Goal: Information Seeking & Learning: Check status

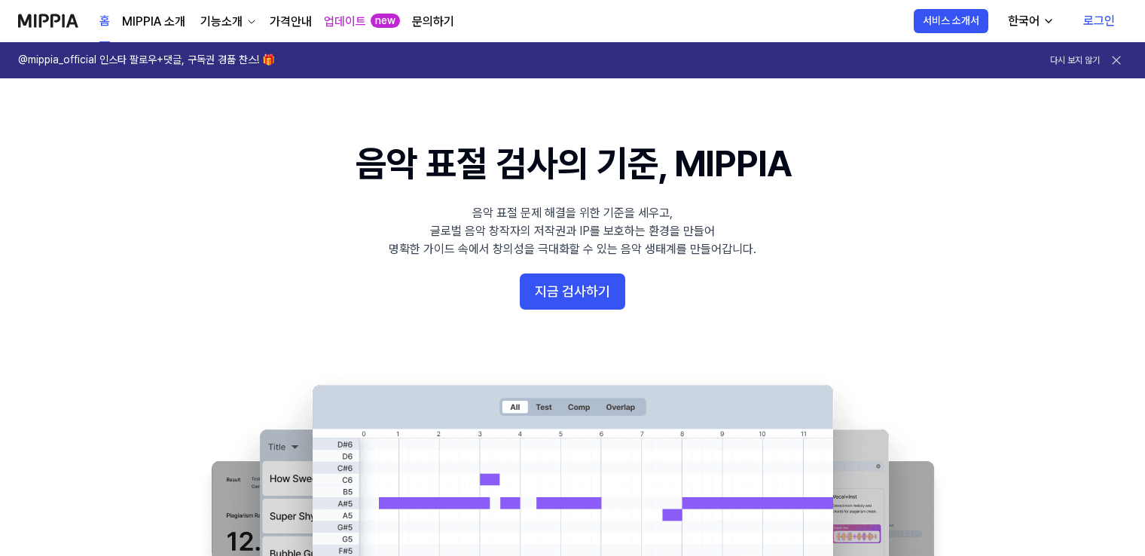
drag, startPoint x: 1096, startPoint y: 15, endPoint x: 1089, endPoint y: 21, distance: 9.6
click at [1096, 15] on link "로그인" at bounding box center [1099, 21] width 56 height 42
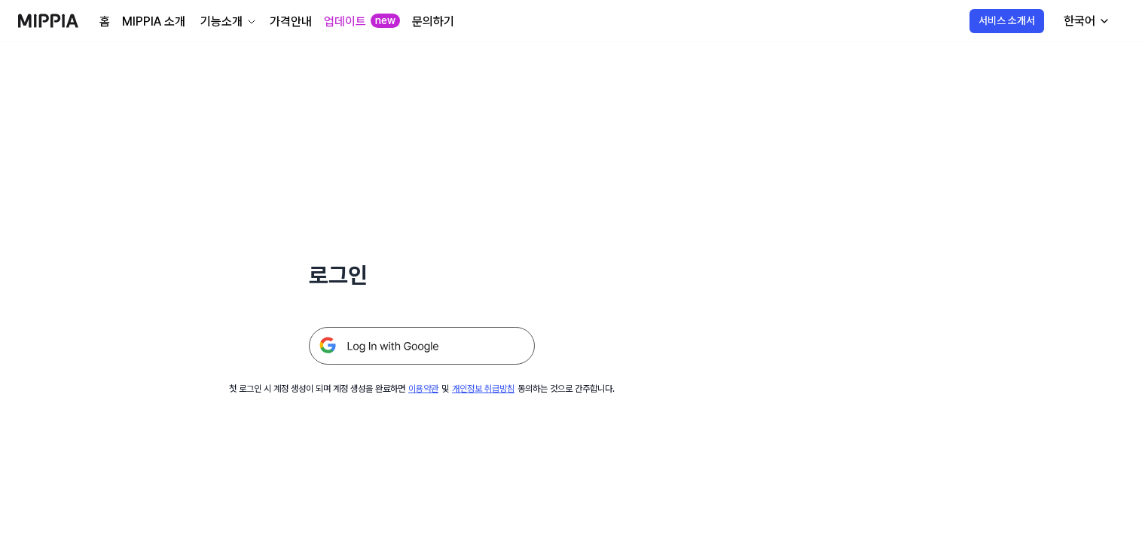
click at [367, 351] on img at bounding box center [422, 346] width 226 height 38
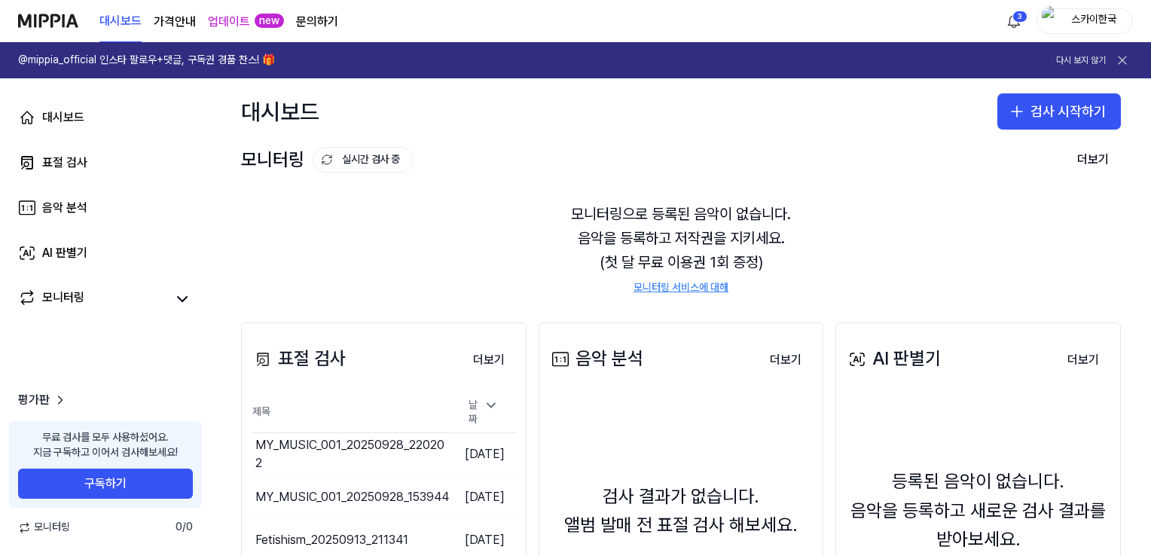
click at [1017, 19] on html "대시보드 가격안내 업데이트 new 문의하기 3 스카이한국 @mippia_official 인스타 팔로우+댓글, 구독권 경품 찬스! 🎁 다시 보지…" at bounding box center [575, 278] width 1151 height 556
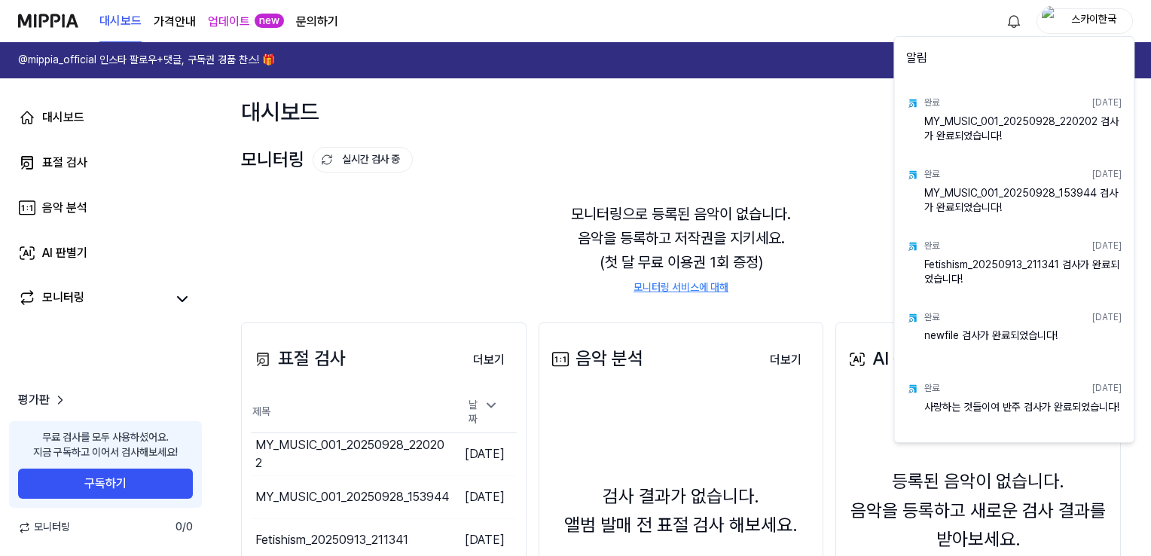
click at [344, 215] on html "대시보드 가격안내 업데이트 new 문의하기 스카이한국 @mippia_official 인스타 팔로우+댓글, 구독권 경품 찬스! 🎁 다시 보지 않…" at bounding box center [575, 278] width 1151 height 556
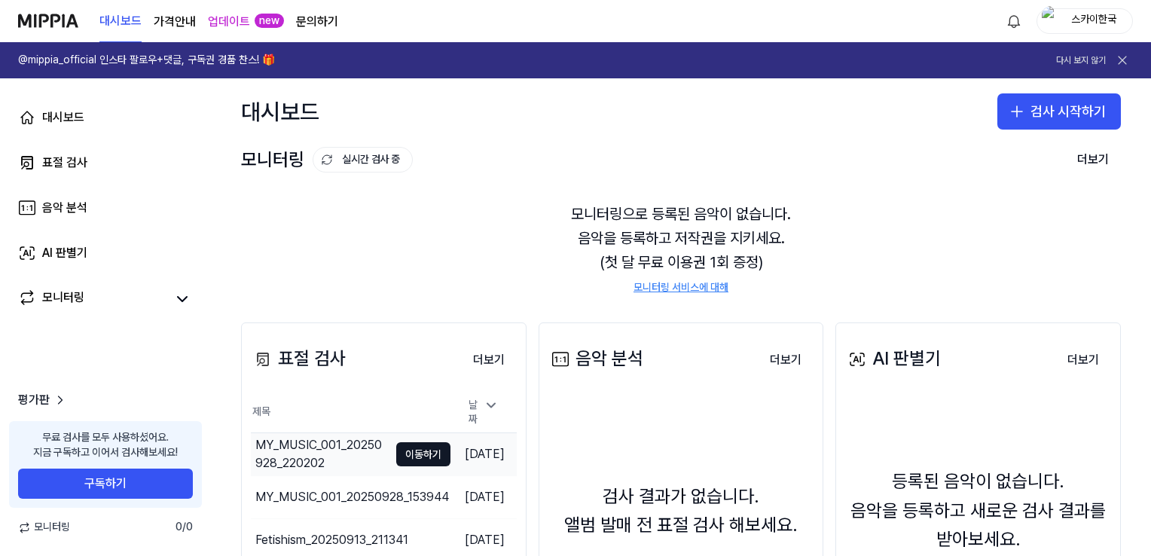
click at [367, 453] on td "MY_MUSIC_001_20250928_220202 이동하기" at bounding box center [351, 454] width 200 height 42
click at [283, 447] on div "MY_MUSIC_001_20250928_220202" at bounding box center [321, 454] width 133 height 36
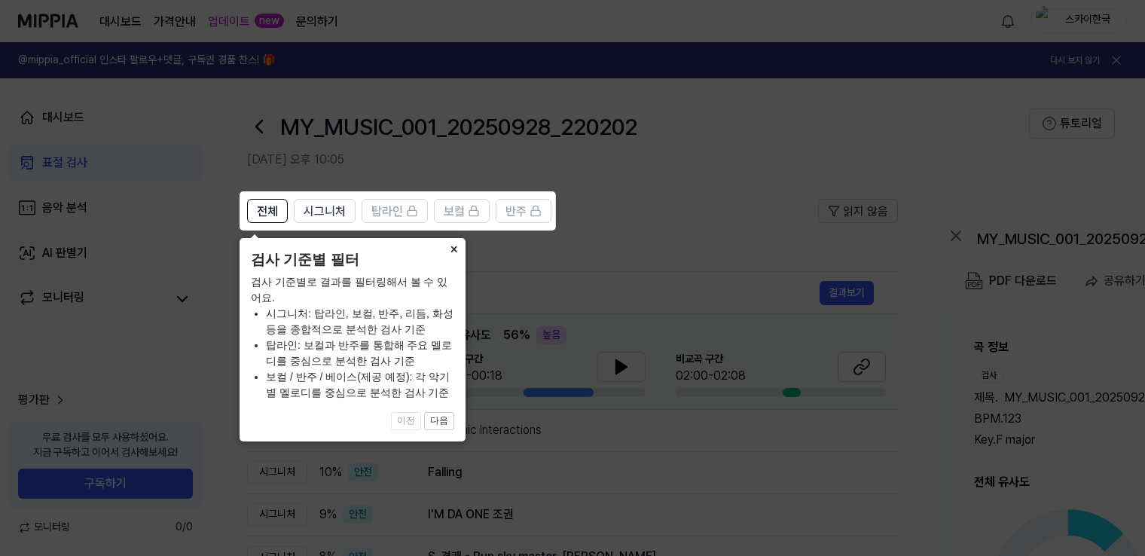
click at [453, 245] on button "×" at bounding box center [453, 248] width 24 height 21
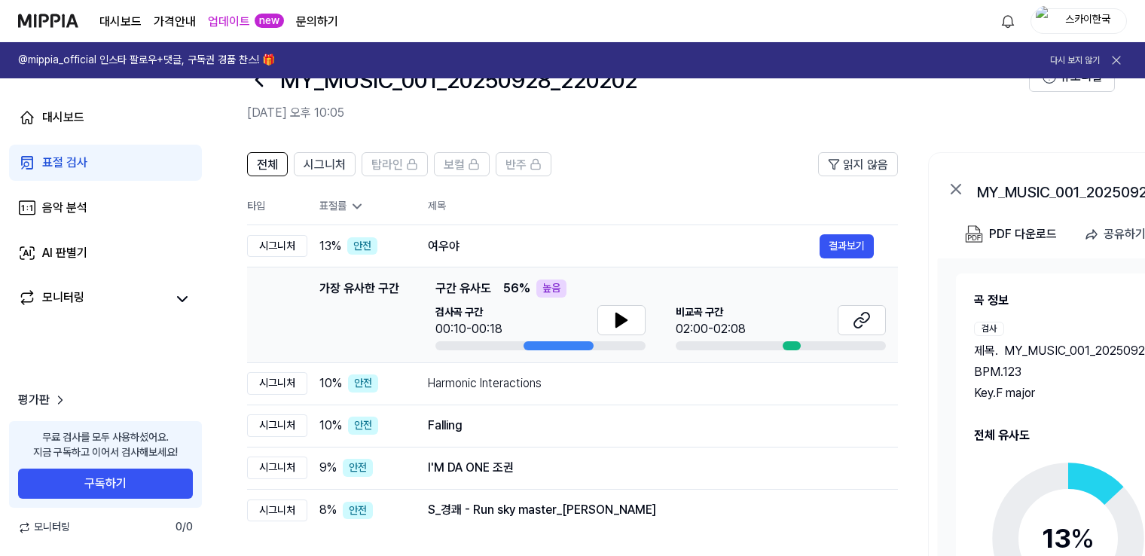
scroll to position [75, 0]
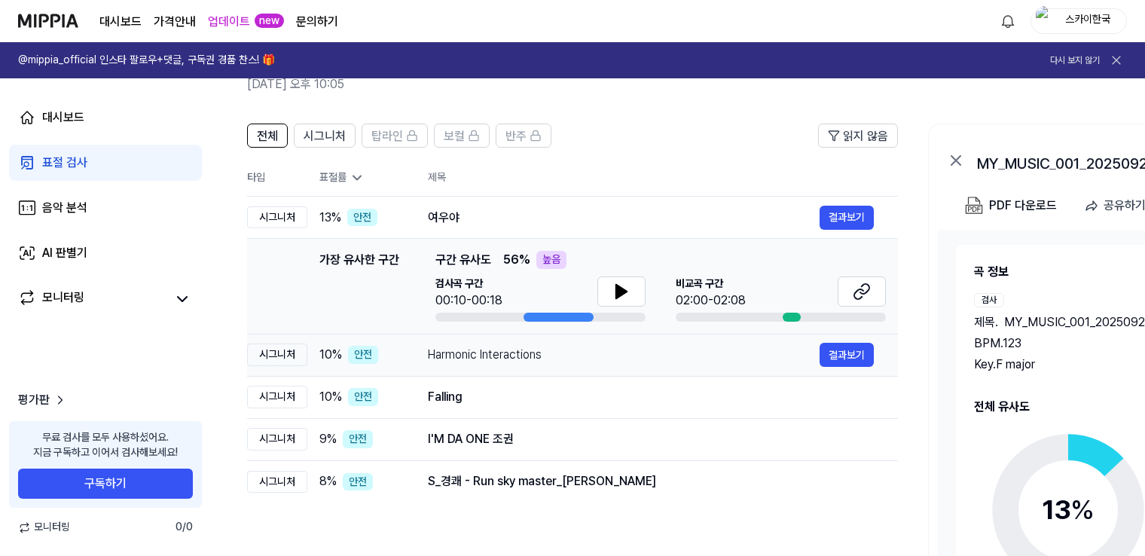
click at [515, 354] on div "Harmonic Interactions" at bounding box center [624, 355] width 392 height 18
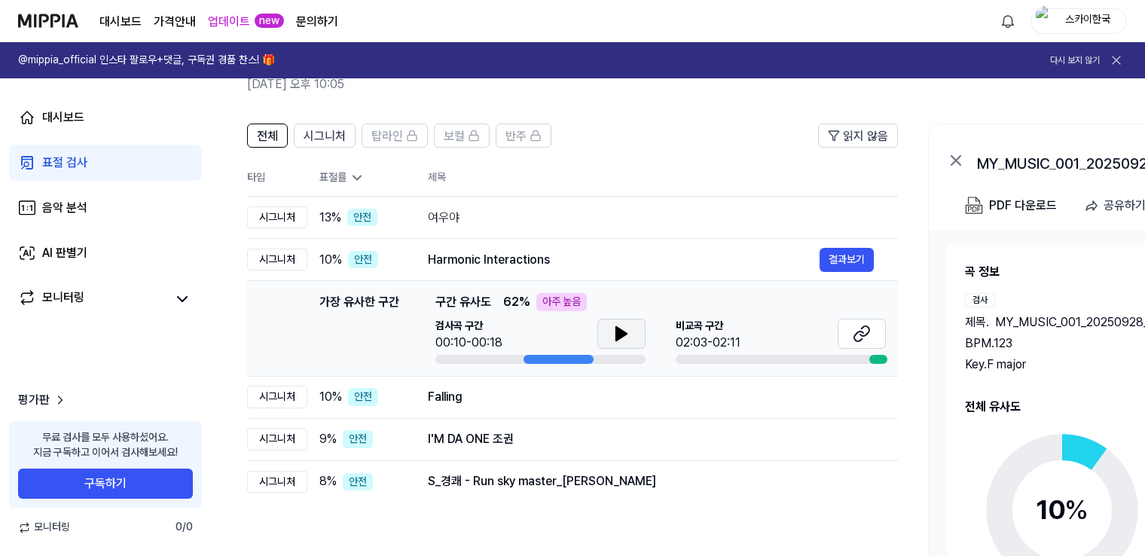
click at [632, 326] on button at bounding box center [621, 334] width 48 height 30
click at [827, 251] on button "결과보기" at bounding box center [846, 260] width 54 height 24
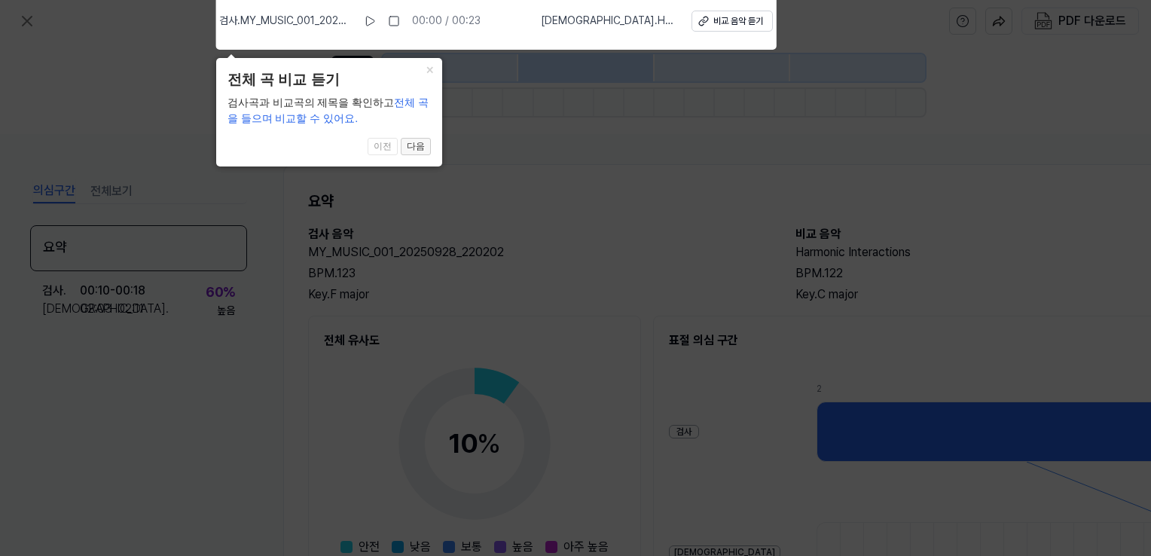
click at [410, 145] on button "다음" at bounding box center [416, 147] width 30 height 18
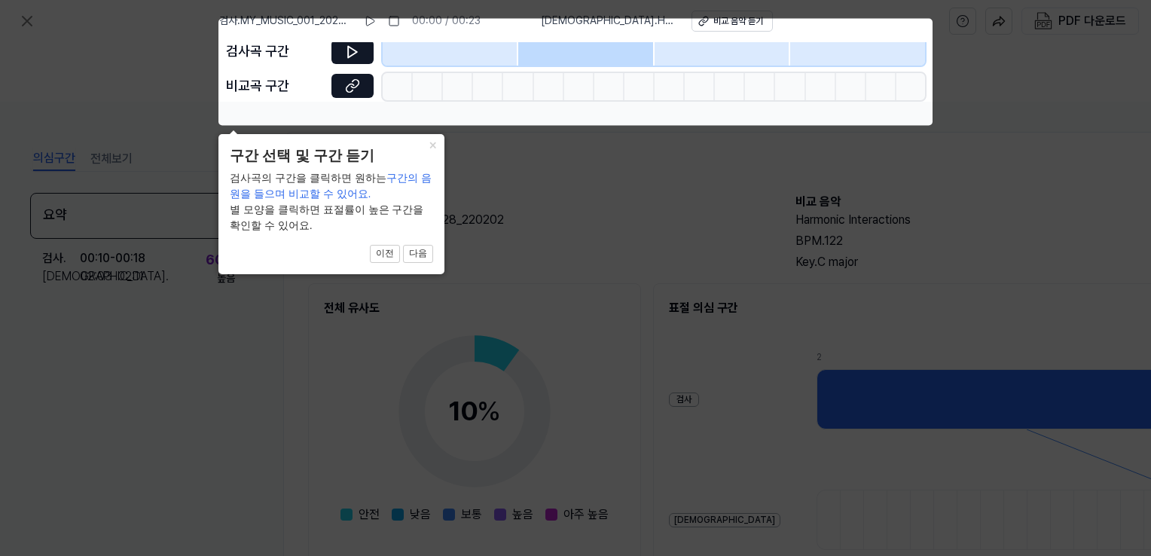
click at [417, 248] on button "다음" at bounding box center [418, 254] width 30 height 18
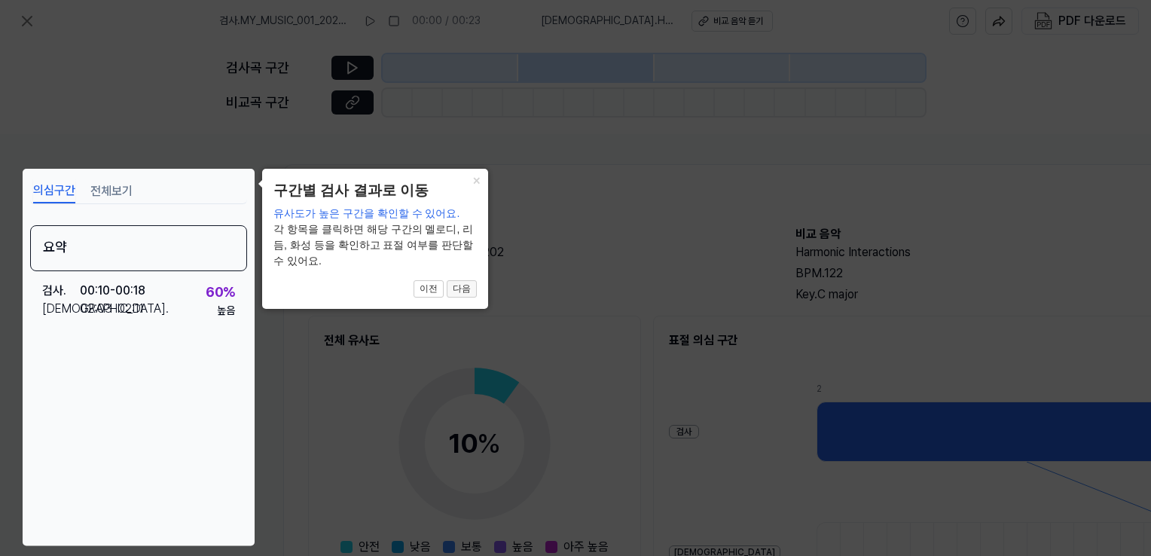
click at [455, 288] on button "다음" at bounding box center [462, 289] width 30 height 18
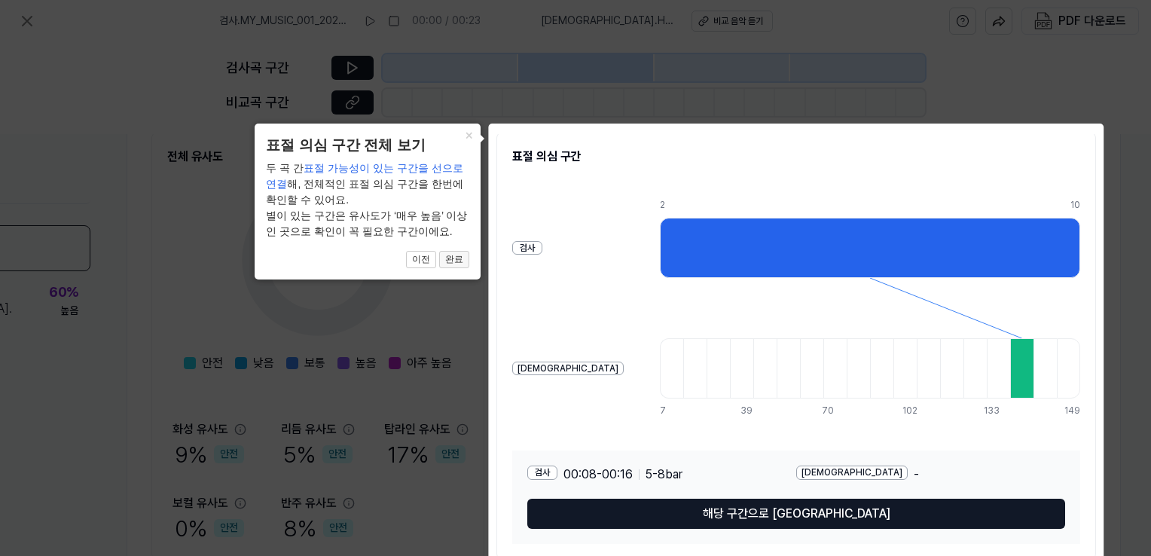
click at [461, 257] on button "완료" at bounding box center [454, 260] width 30 height 18
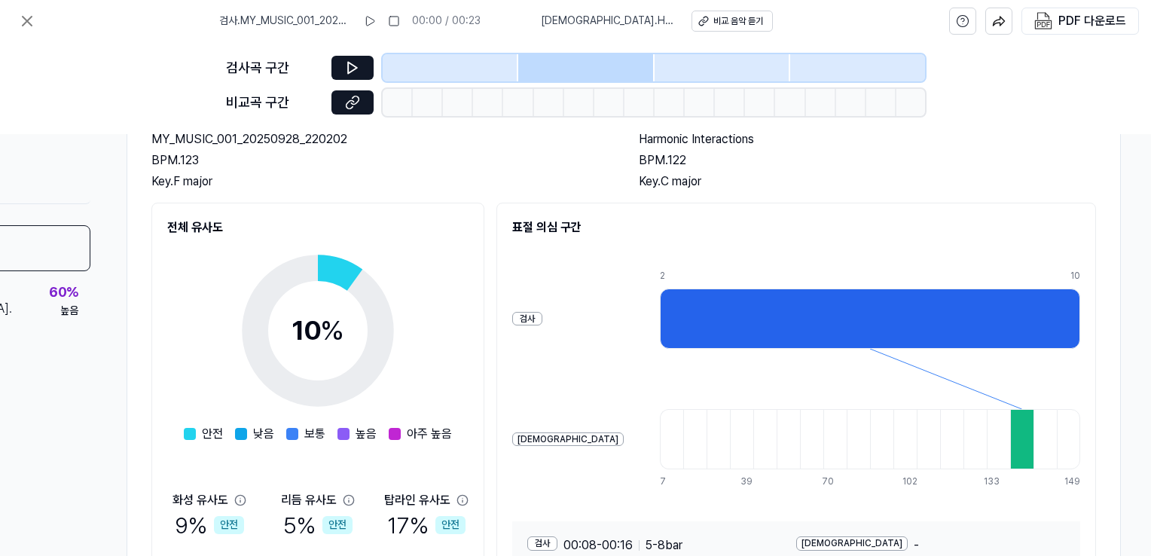
scroll to position [96, 157]
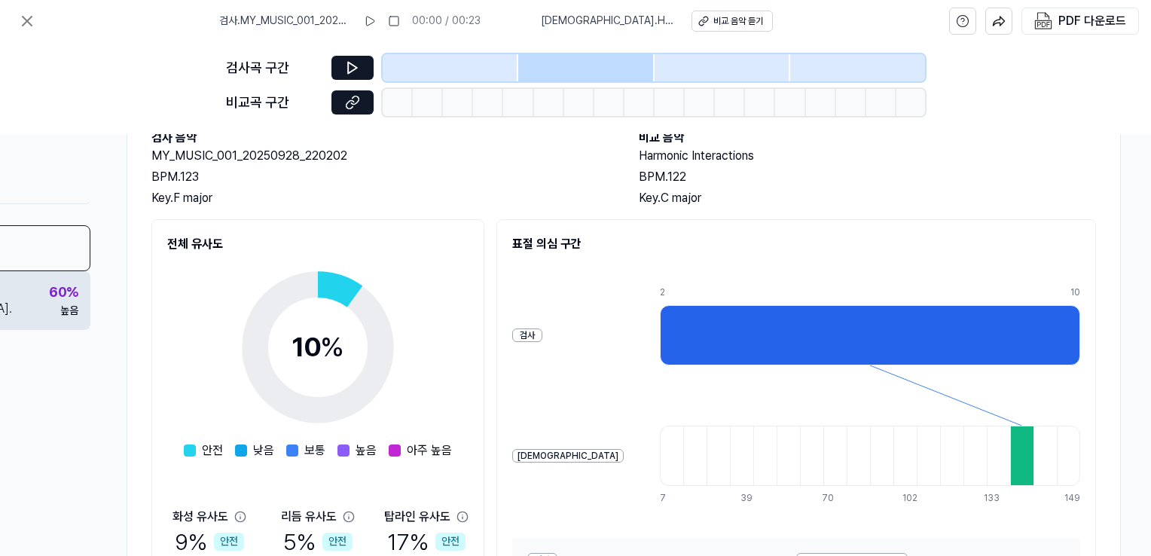
click at [67, 310] on div "높음" at bounding box center [69, 310] width 18 height 15
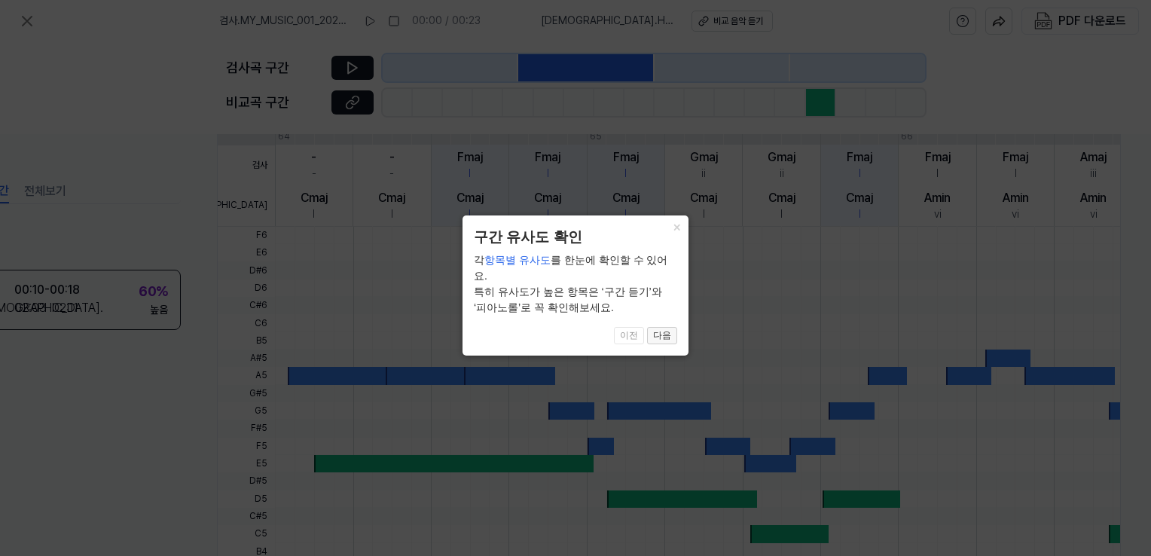
click at [663, 327] on button "다음" at bounding box center [662, 336] width 30 height 18
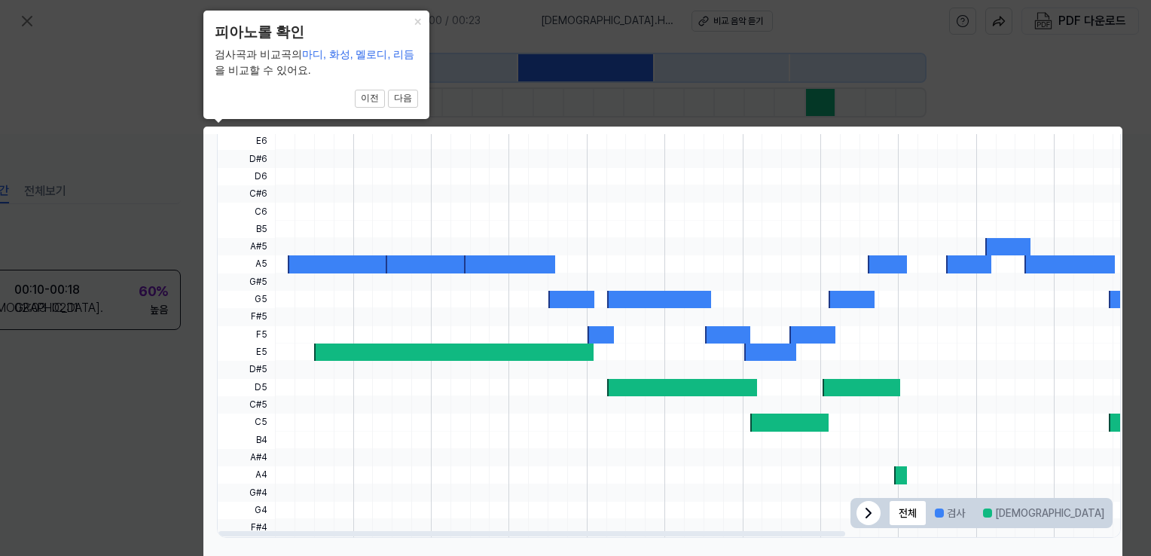
scroll to position [481, 72]
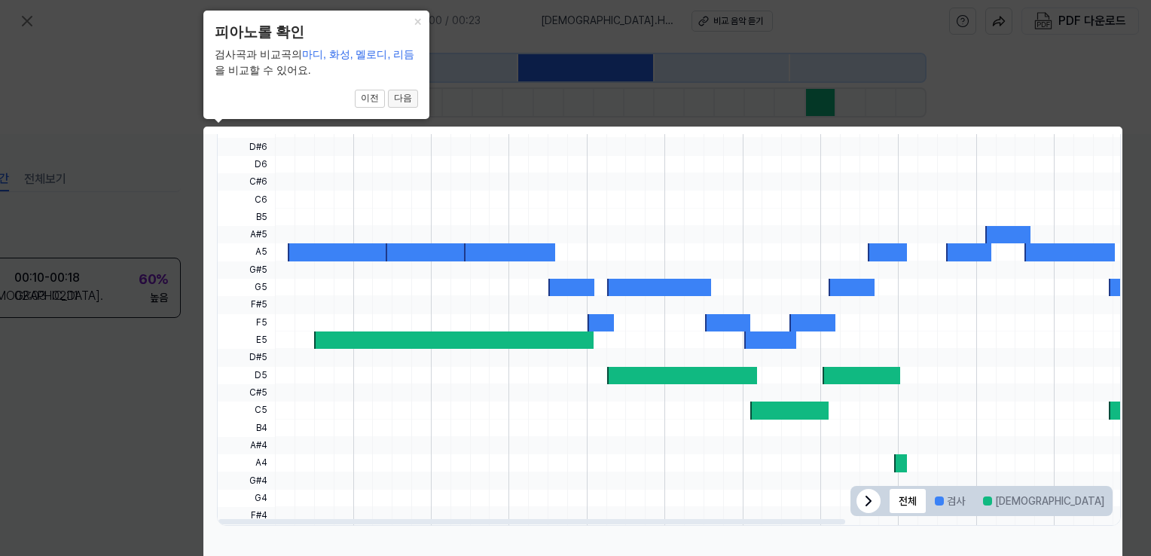
click at [413, 93] on button "다음" at bounding box center [403, 99] width 30 height 18
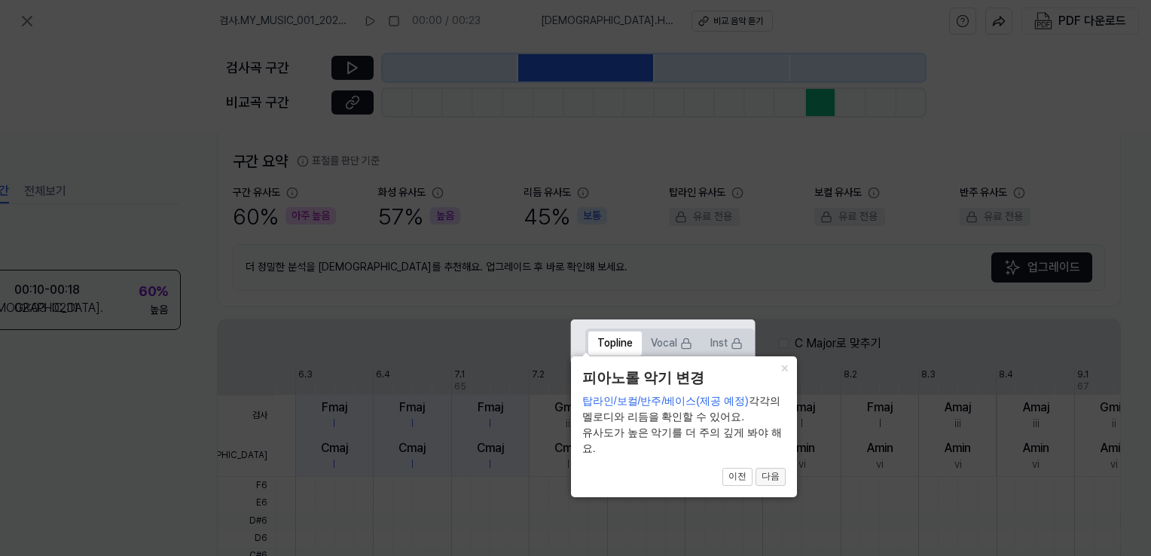
click at [765, 474] on button "다음" at bounding box center [770, 477] width 30 height 18
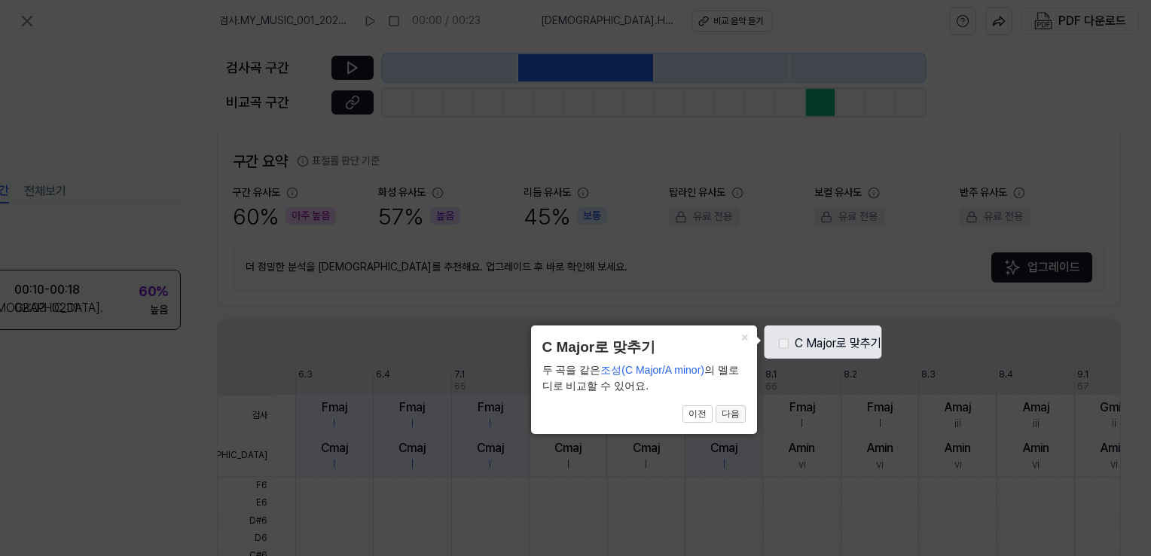
click at [728, 411] on button "다음" at bounding box center [730, 414] width 30 height 18
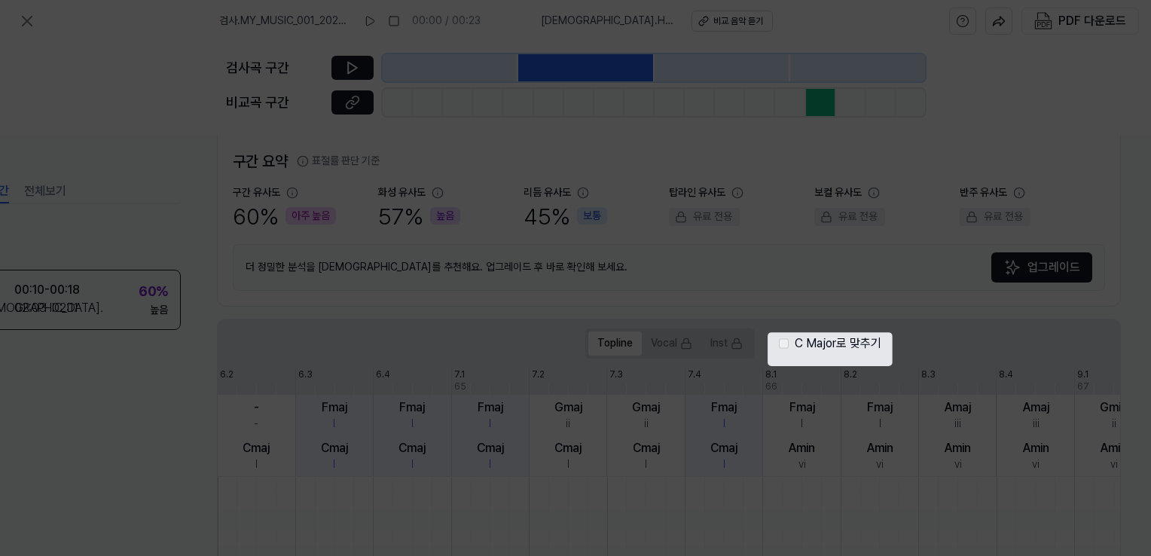
scroll to position [481, 72]
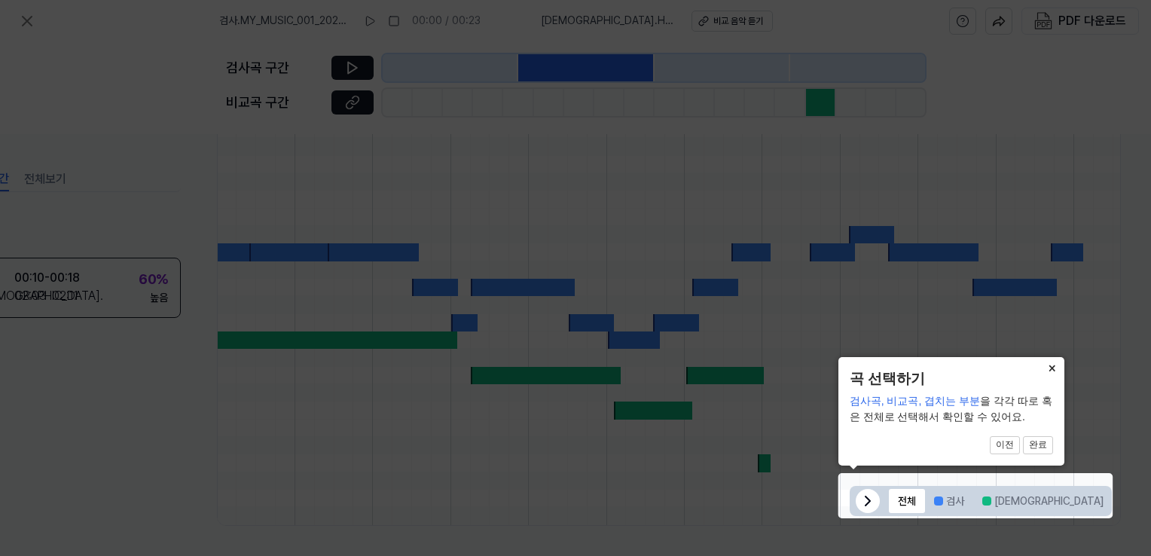
click at [1048, 365] on button "×" at bounding box center [1052, 367] width 24 height 21
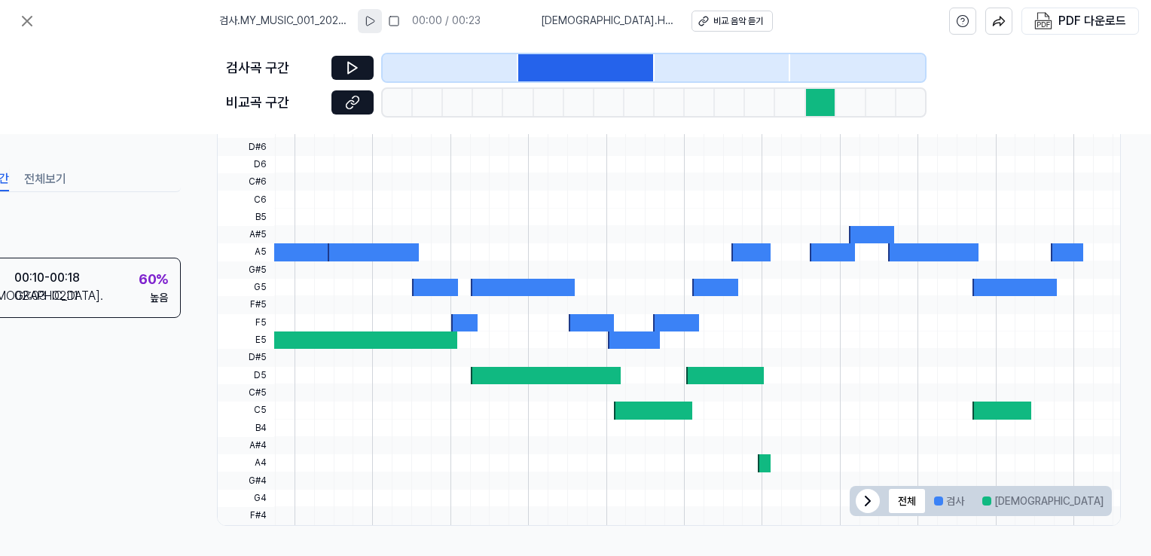
click at [378, 14] on button at bounding box center [370, 21] width 24 height 24
click at [368, 22] on icon at bounding box center [370, 21] width 12 height 12
click at [299, 244] on div at bounding box center [291, 251] width 84 height 17
click at [723, 15] on div "비교 음악 듣기" at bounding box center [738, 21] width 50 height 13
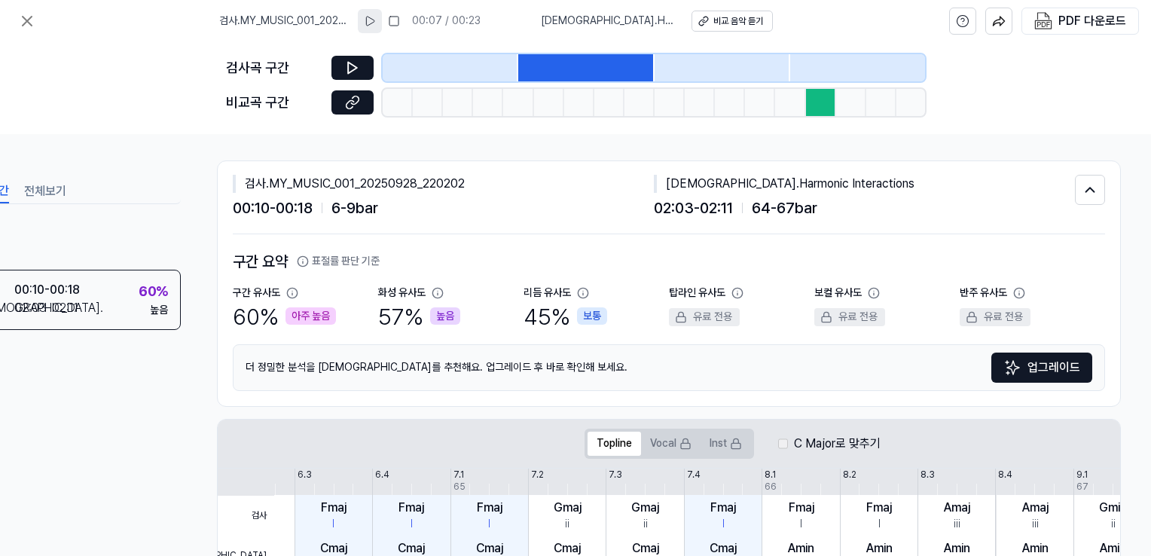
scroll to position [0, 72]
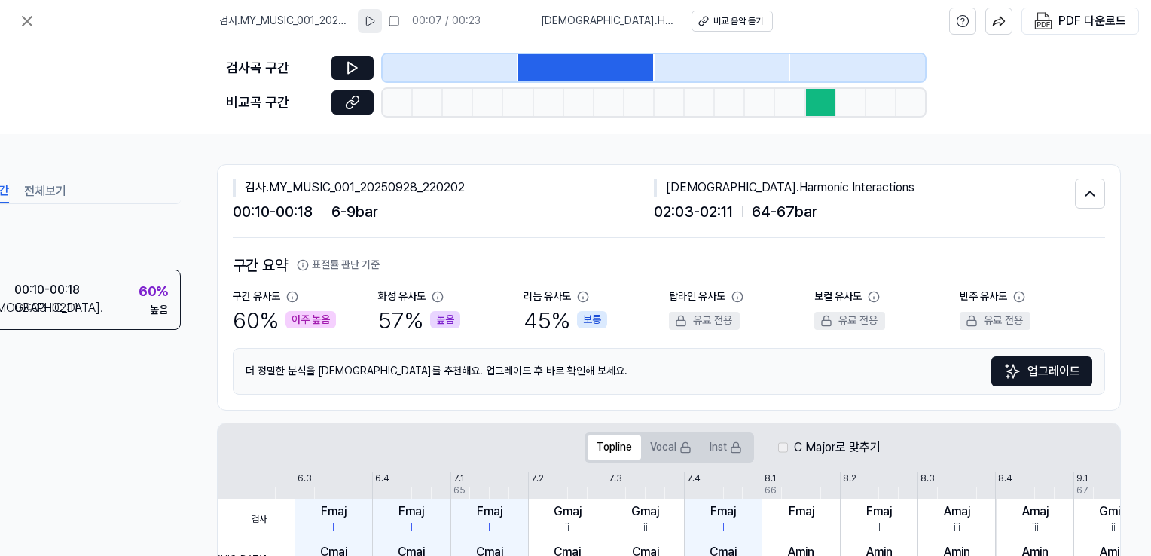
drag, startPoint x: 479, startPoint y: 56, endPoint x: 523, endPoint y: 60, distance: 43.9
click at [523, 60] on div at bounding box center [654, 67] width 542 height 27
click at [359, 69] on icon at bounding box center [352, 67] width 15 height 15
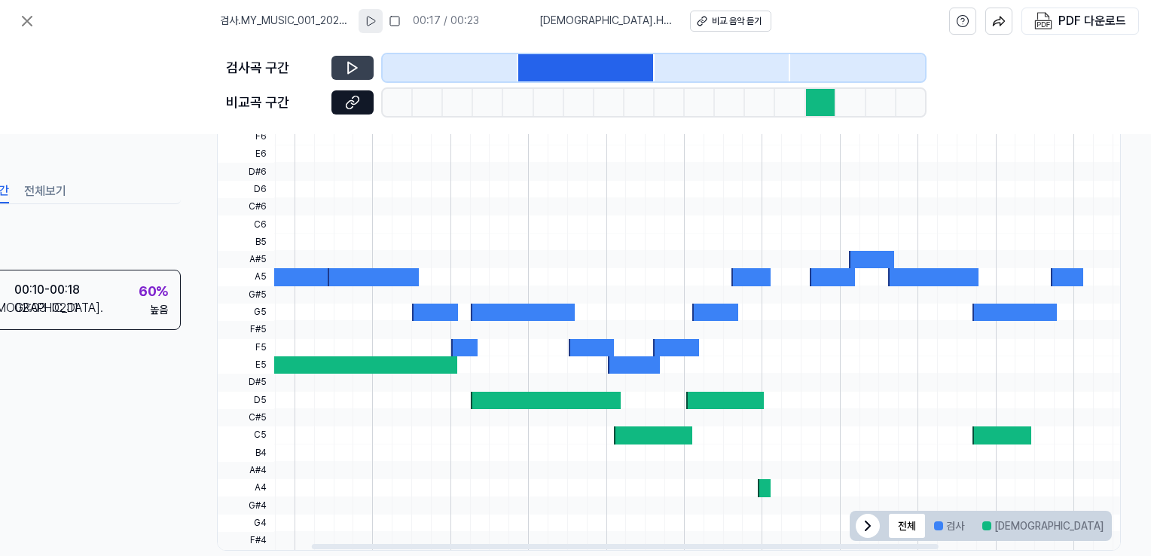
scroll to position [481, 72]
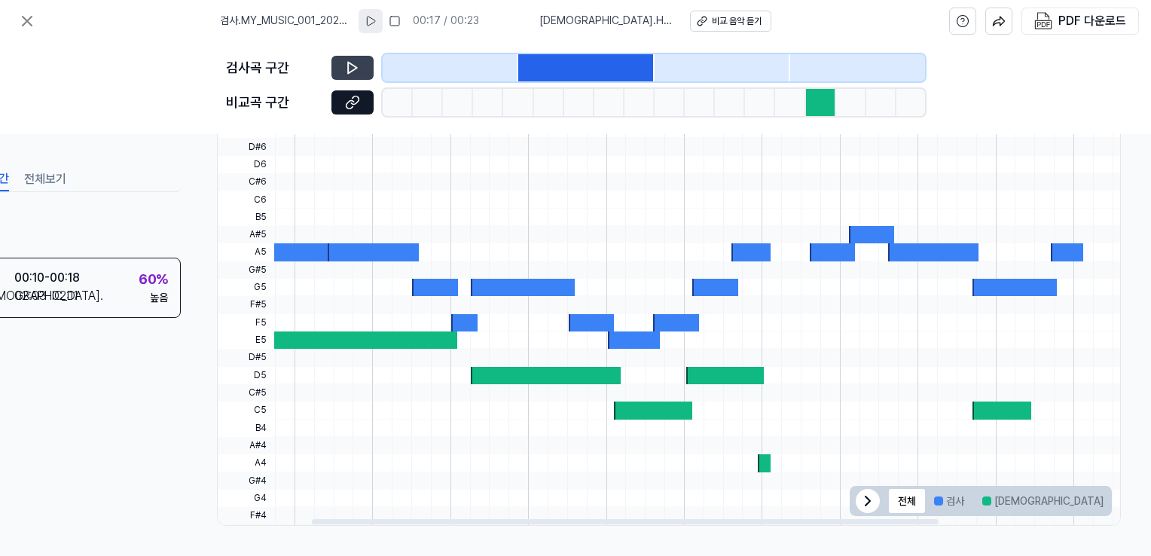
click at [333, 333] on div at bounding box center [317, 339] width 279 height 17
click at [507, 367] on div at bounding box center [545, 375] width 149 height 17
drag, startPoint x: 633, startPoint y: 402, endPoint x: 643, endPoint y: 401, distance: 9.8
click at [634, 403] on div at bounding box center [653, 409] width 78 height 17
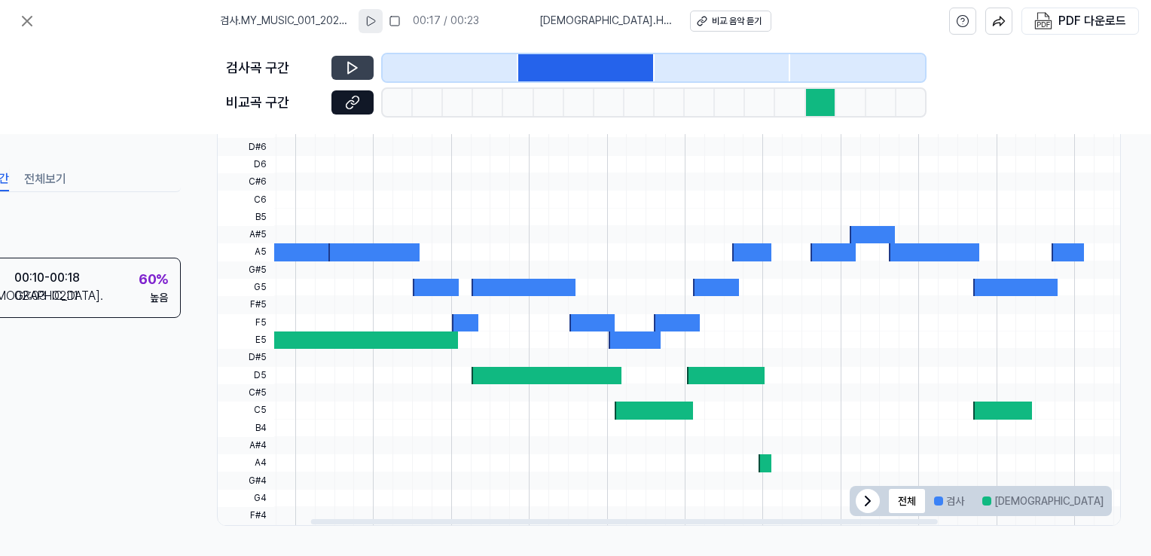
click at [703, 372] on div at bounding box center [726, 375] width 78 height 17
click at [779, 465] on div at bounding box center [762, 462] width 1244 height 17
click at [983, 404] on div at bounding box center [1003, 409] width 59 height 17
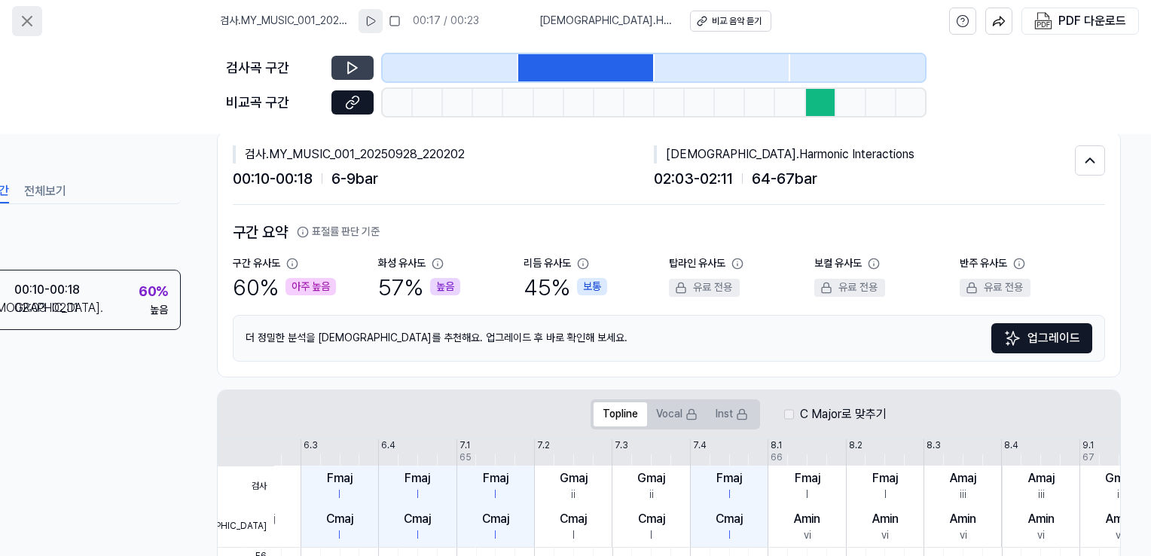
scroll to position [0, 72]
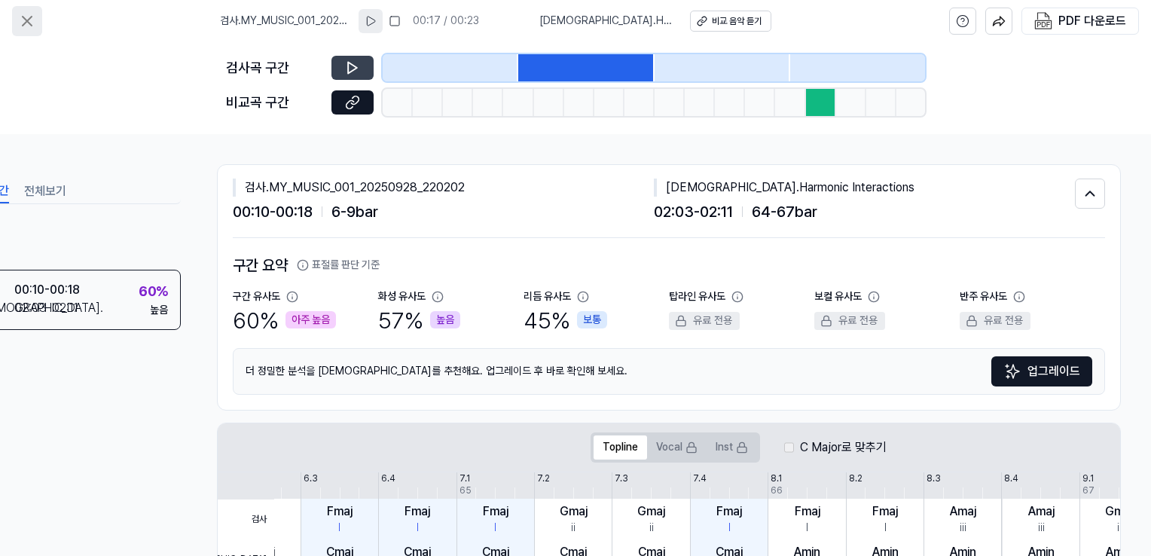
click at [18, 19] on icon at bounding box center [27, 21] width 18 height 18
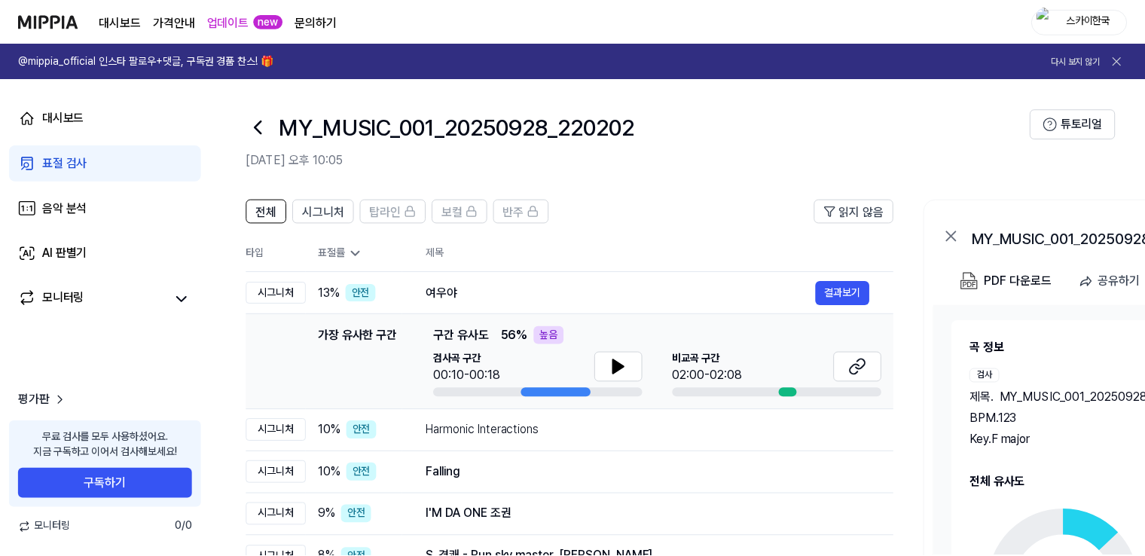
scroll to position [75, 0]
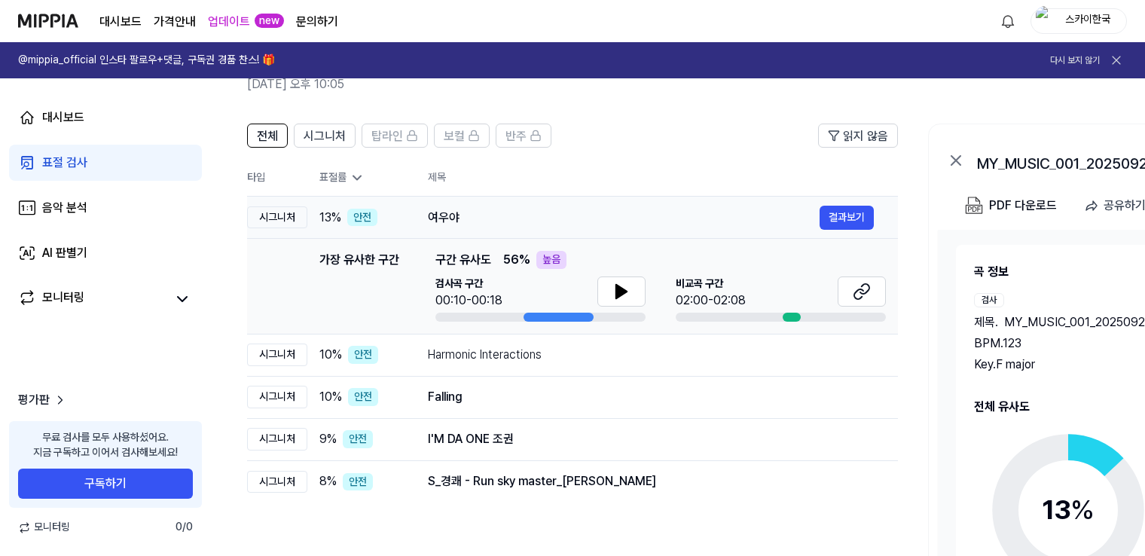
click at [366, 216] on div "안전" at bounding box center [362, 218] width 30 height 18
click at [610, 221] on div "여우야" at bounding box center [624, 218] width 392 height 18
click at [399, 356] on div "10 % 안전" at bounding box center [361, 355] width 84 height 18
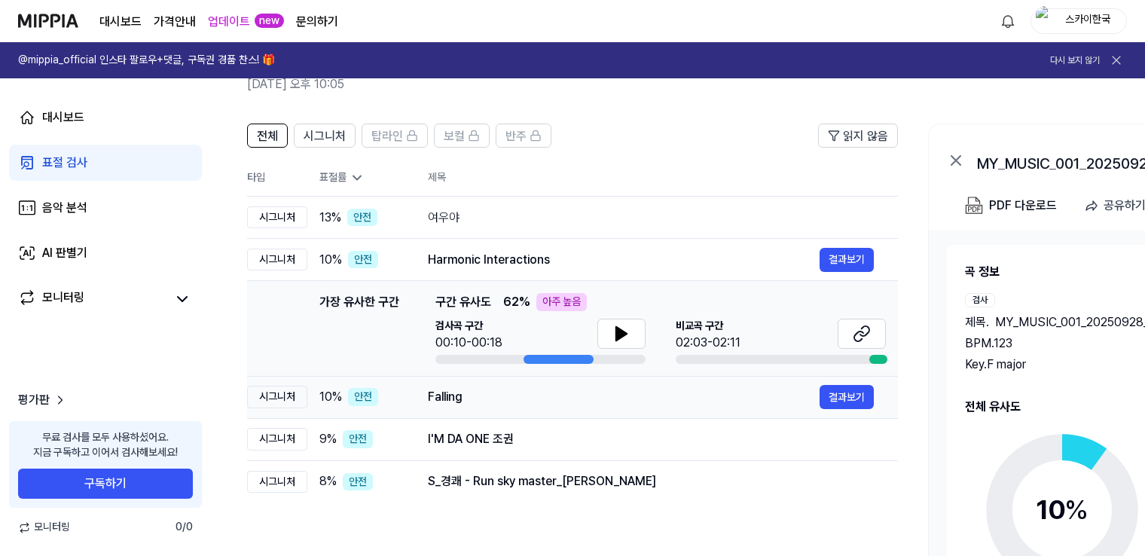
click at [409, 390] on td "Falling 결과보기" at bounding box center [651, 397] width 494 height 42
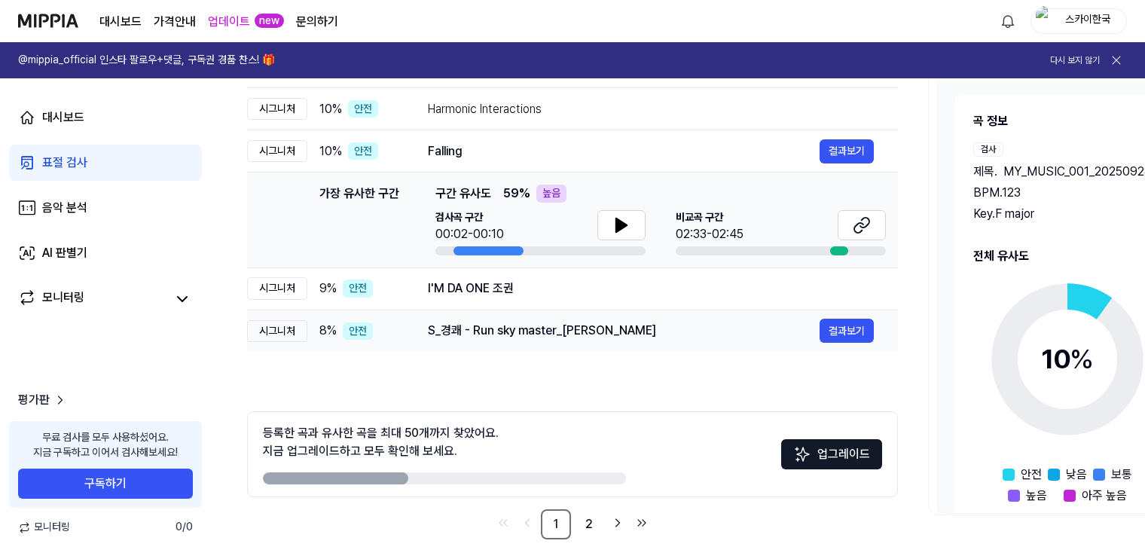
scroll to position [239, 0]
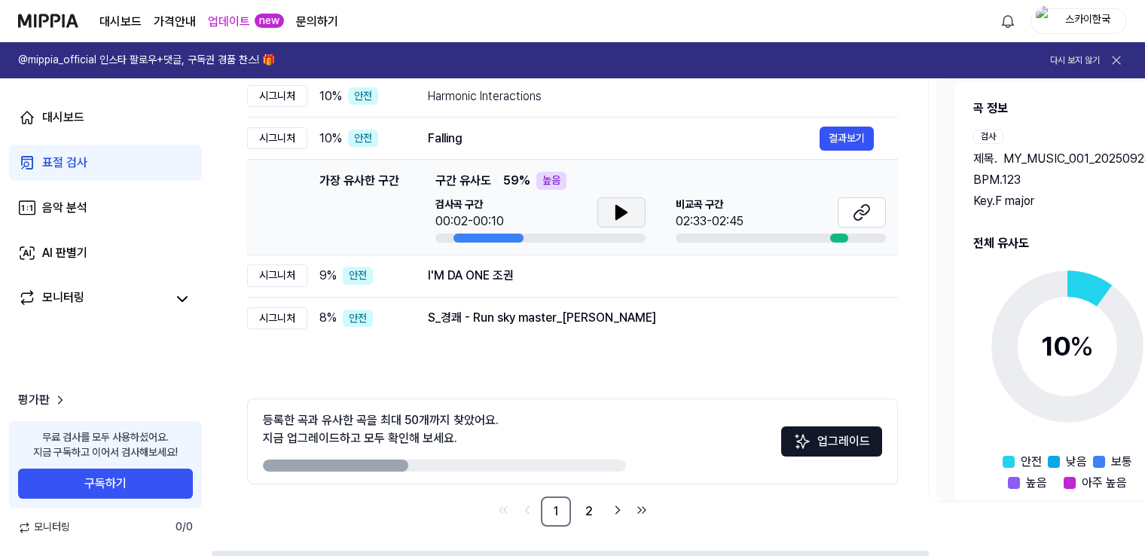
click at [612, 207] on icon at bounding box center [621, 212] width 18 height 18
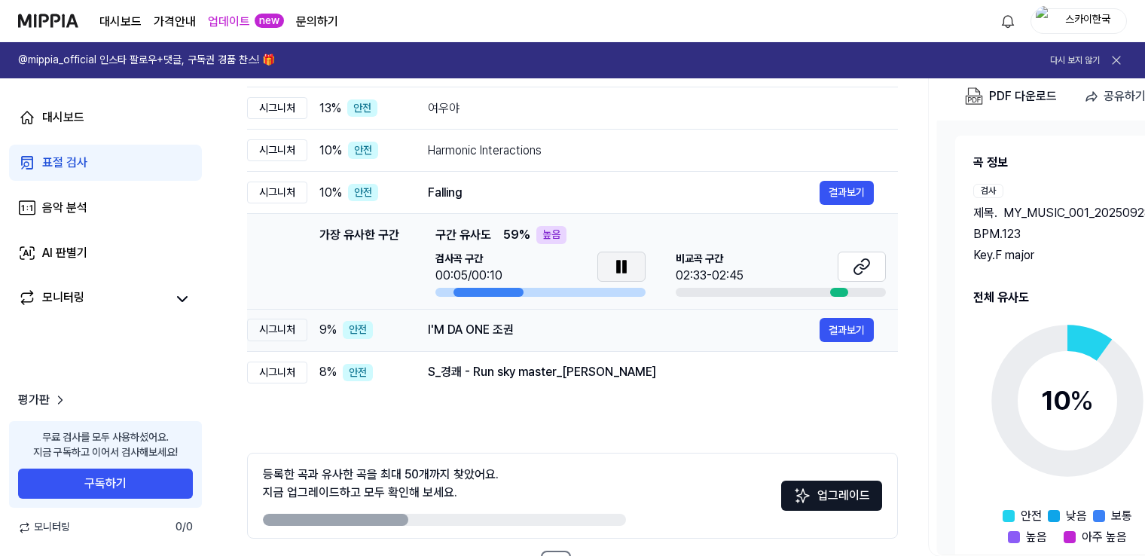
scroll to position [163, 0]
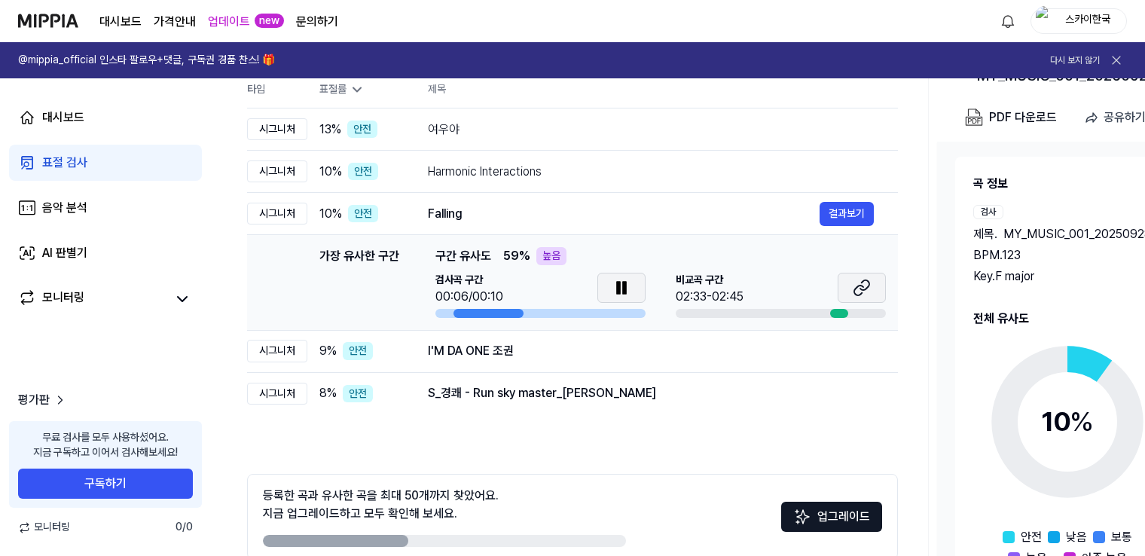
click at [861, 288] on icon at bounding box center [864, 285] width 9 height 10
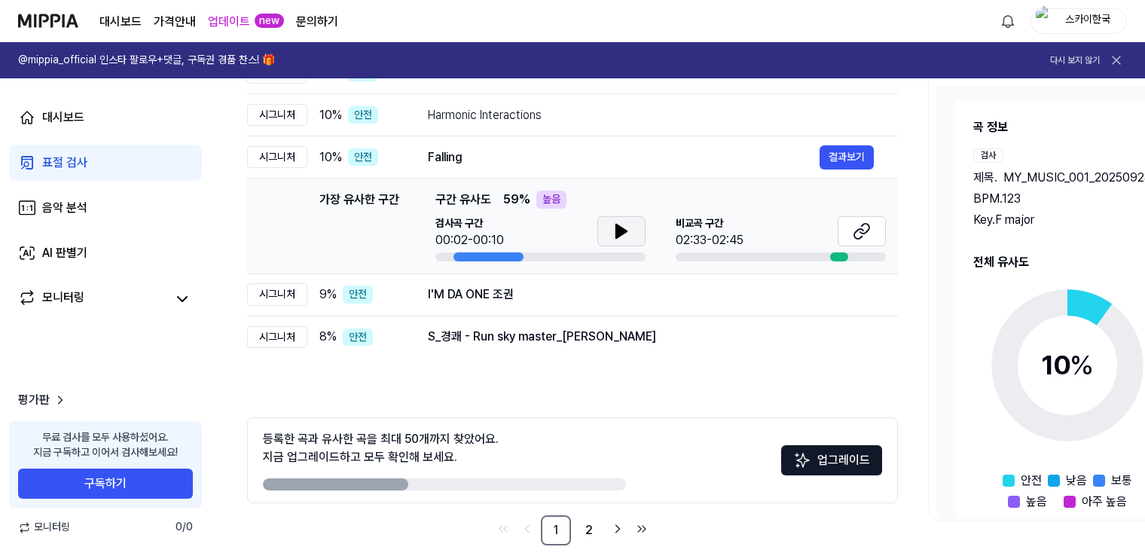
scroll to position [239, 0]
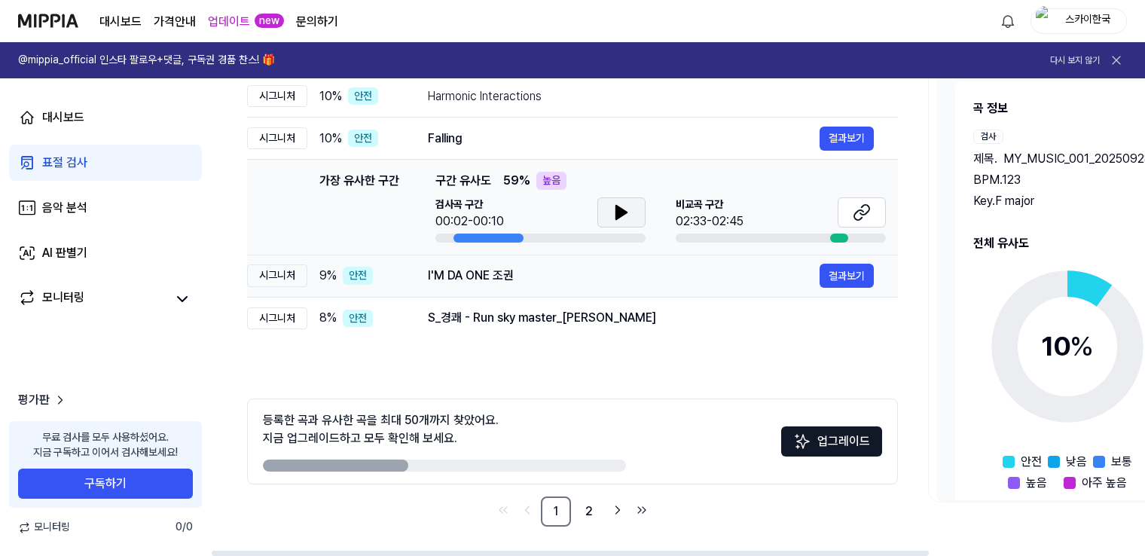
click at [396, 276] on div "9 % 안전" at bounding box center [361, 276] width 84 height 18
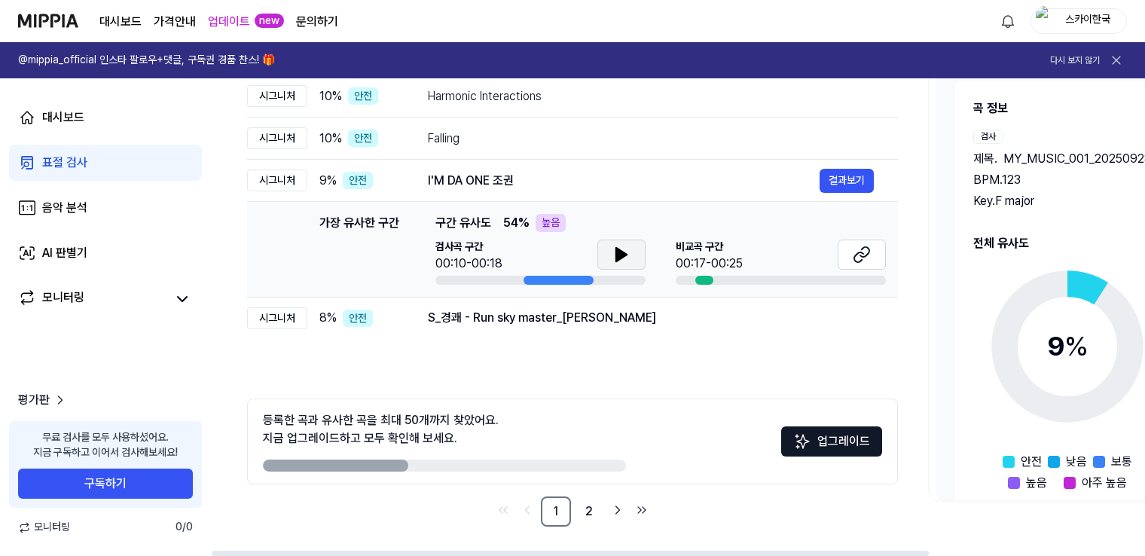
click at [616, 255] on icon at bounding box center [621, 255] width 11 height 14
click at [621, 255] on icon at bounding box center [621, 255] width 11 height 14
click at [617, 252] on icon at bounding box center [618, 254] width 3 height 12
click at [852, 258] on icon at bounding box center [861, 254] width 18 height 18
click at [451, 324] on div "S_경쾌 - Run sky master_김정민" at bounding box center [624, 318] width 392 height 18
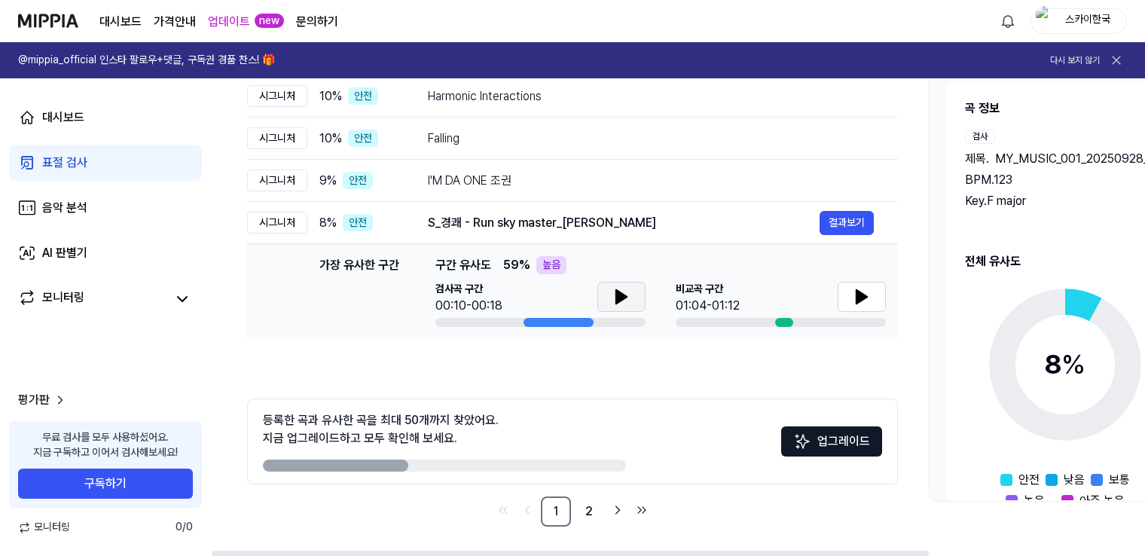
click at [626, 285] on button at bounding box center [621, 297] width 48 height 30
click at [624, 288] on icon at bounding box center [621, 297] width 18 height 18
click at [861, 294] on icon at bounding box center [861, 297] width 11 height 14
click at [871, 300] on button at bounding box center [861, 297] width 48 height 30
click at [833, 223] on button "결과보기" at bounding box center [846, 223] width 54 height 24
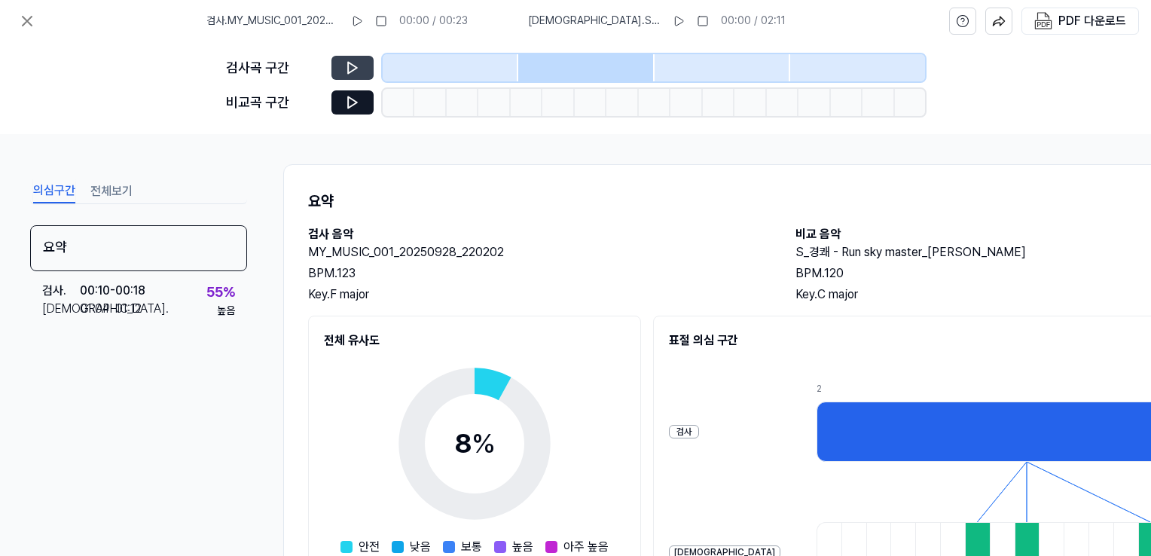
click at [361, 65] on button at bounding box center [352, 68] width 42 height 24
click at [343, 66] on button at bounding box center [352, 68] width 42 height 24
click at [360, 62] on button at bounding box center [352, 68] width 42 height 24
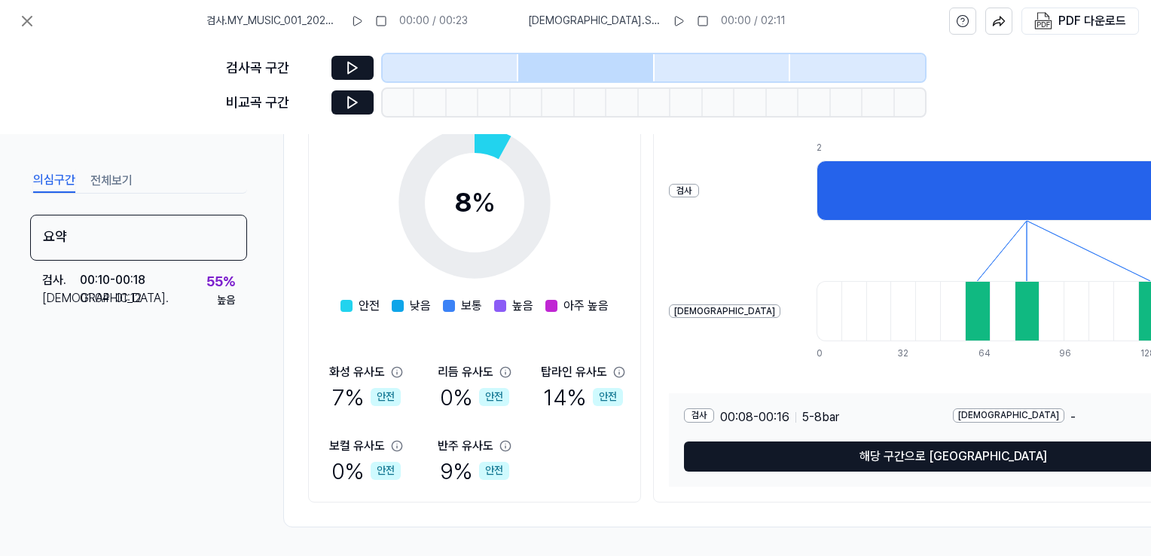
scroll to position [247, 0]
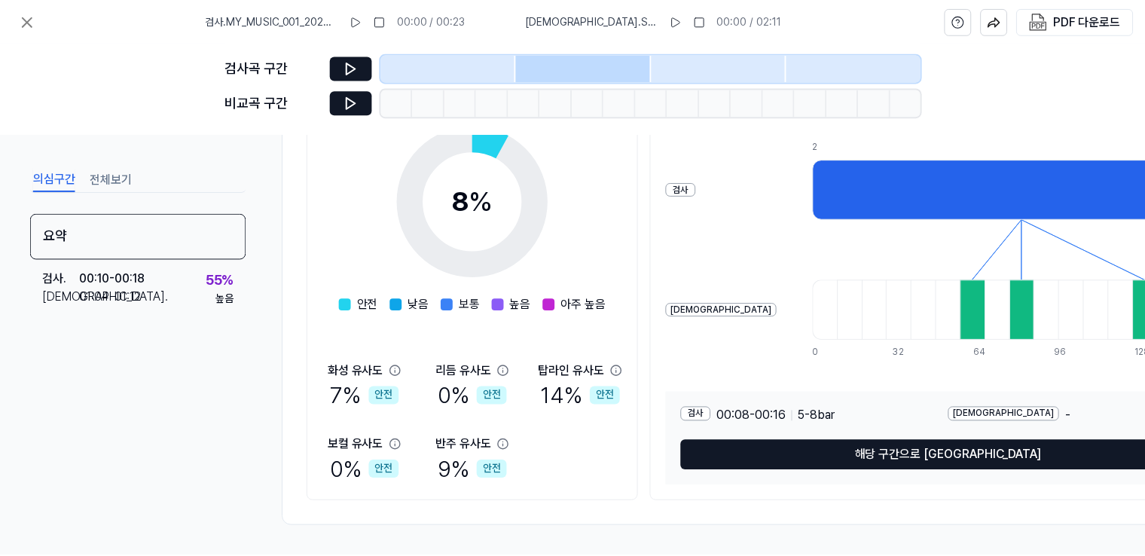
scroll to position [239, 0]
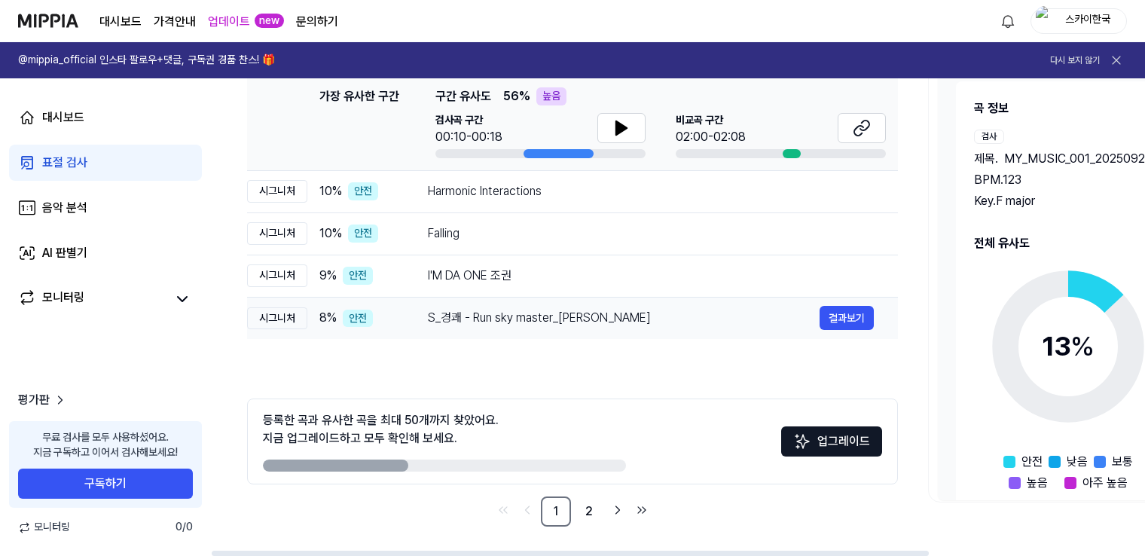
click at [500, 322] on div "S_경쾌 - Run sky master_김정민" at bounding box center [624, 318] width 392 height 18
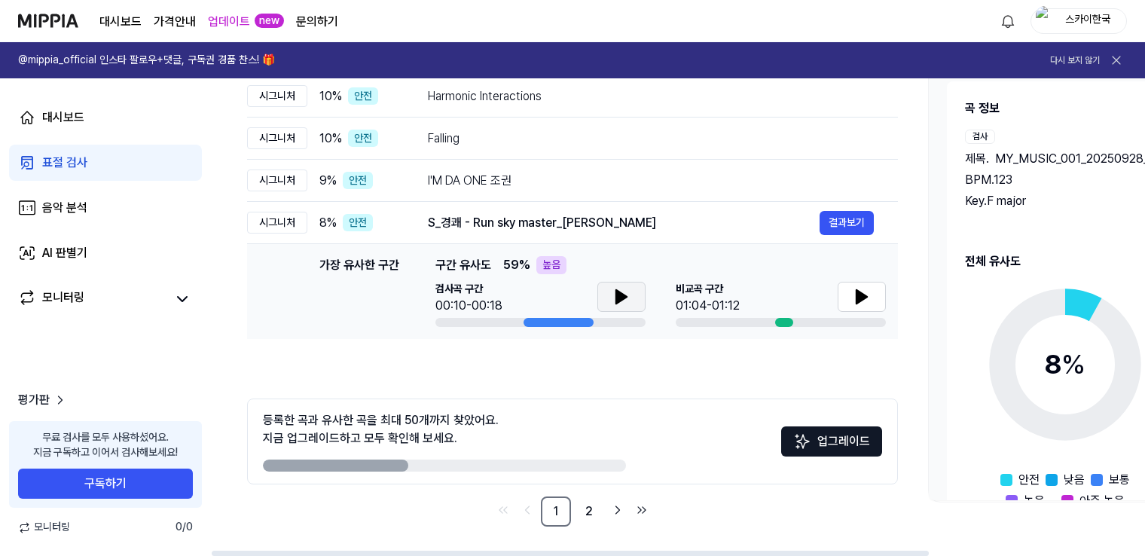
click at [611, 306] on button at bounding box center [621, 297] width 48 height 30
click at [852, 297] on icon at bounding box center [861, 297] width 18 height 18
click at [589, 517] on link "2" at bounding box center [589, 511] width 30 height 30
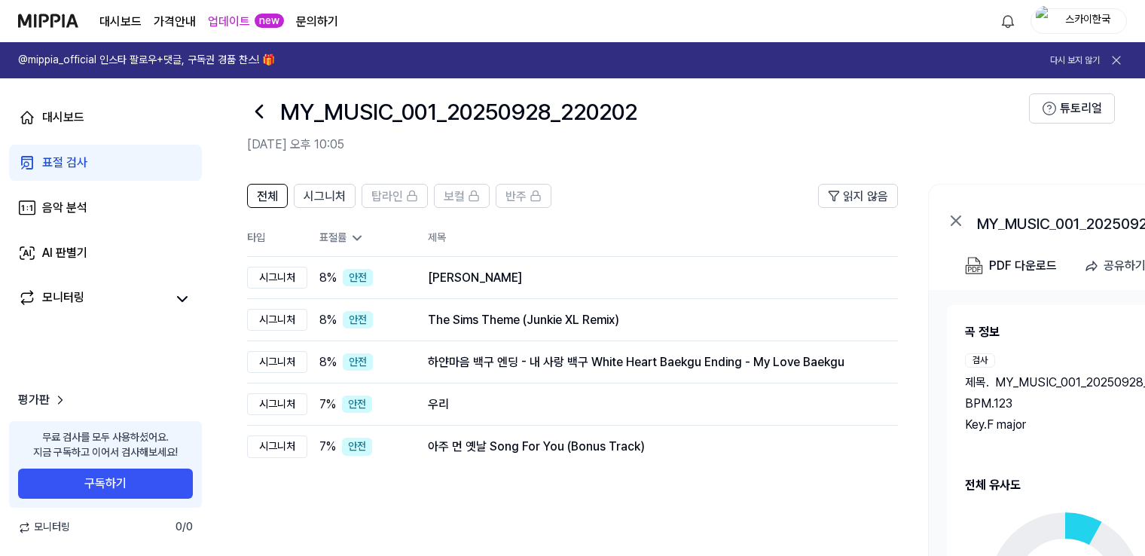
scroll to position [13, 0]
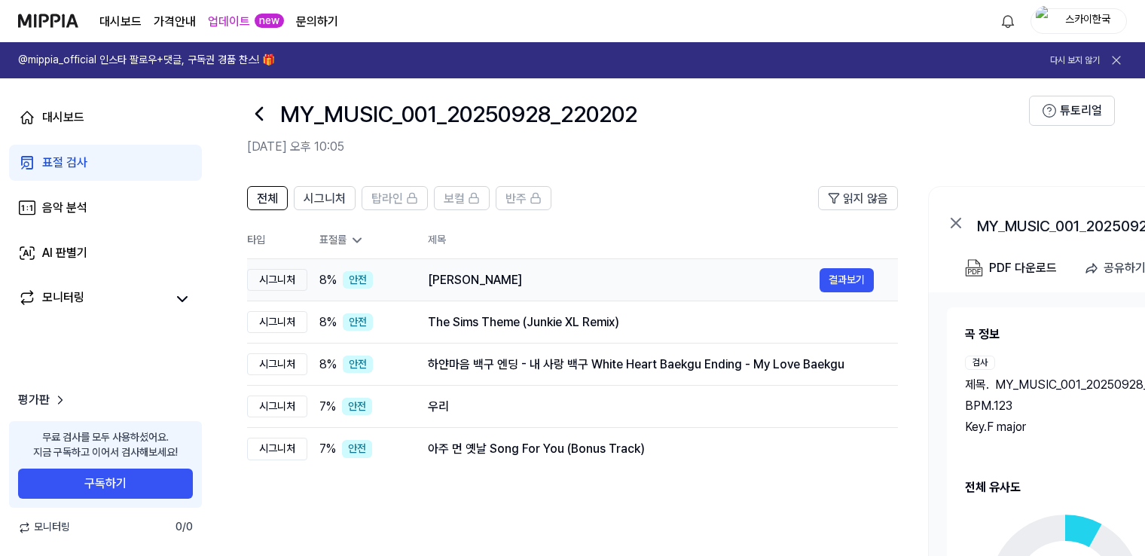
click at [519, 288] on div "Silaka Fanahy" at bounding box center [624, 280] width 392 height 18
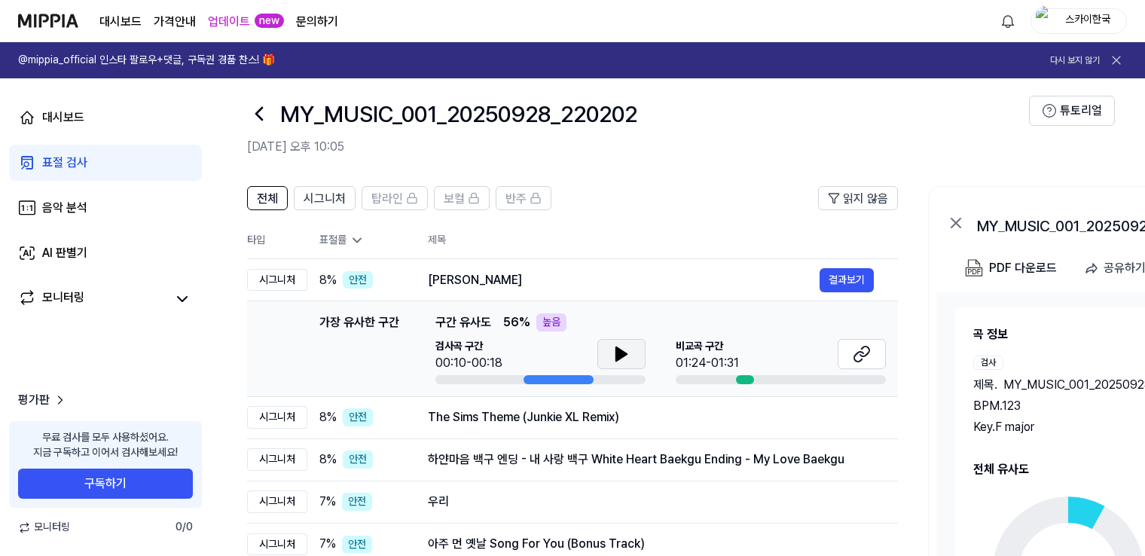
click at [605, 358] on button at bounding box center [621, 354] width 48 height 30
click at [629, 351] on icon at bounding box center [621, 354] width 18 height 18
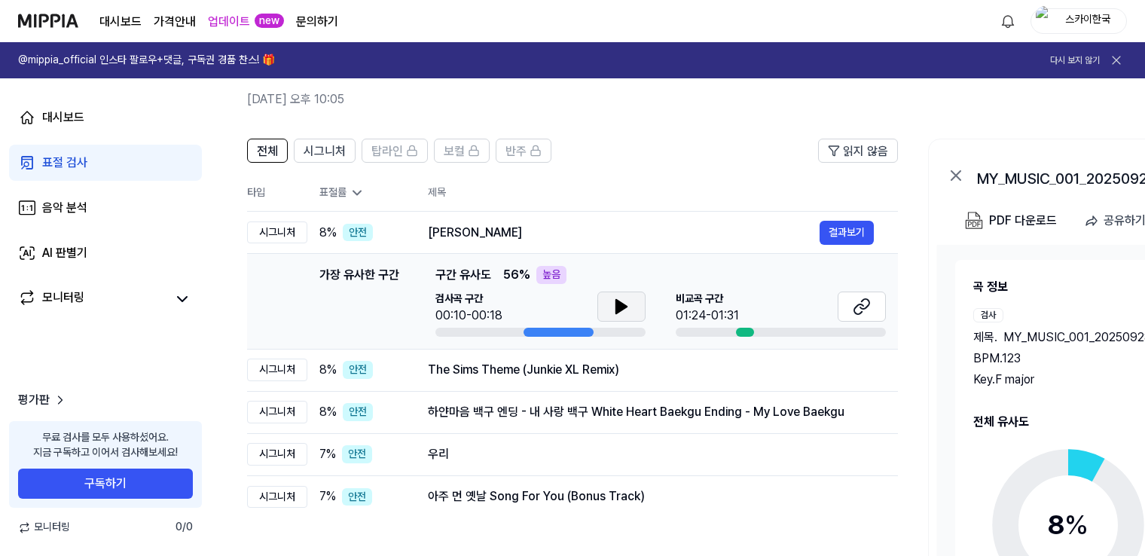
scroll to position [163, 0]
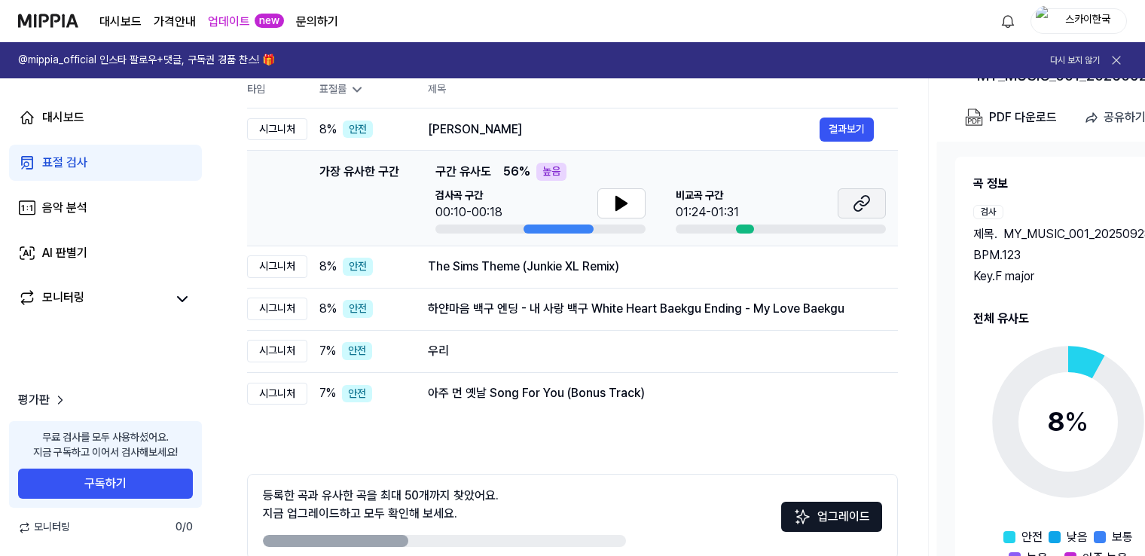
click at [847, 200] on button at bounding box center [861, 203] width 48 height 30
click at [441, 267] on div "The Sims Theme (Junkie XL Remix)" at bounding box center [624, 267] width 392 height 18
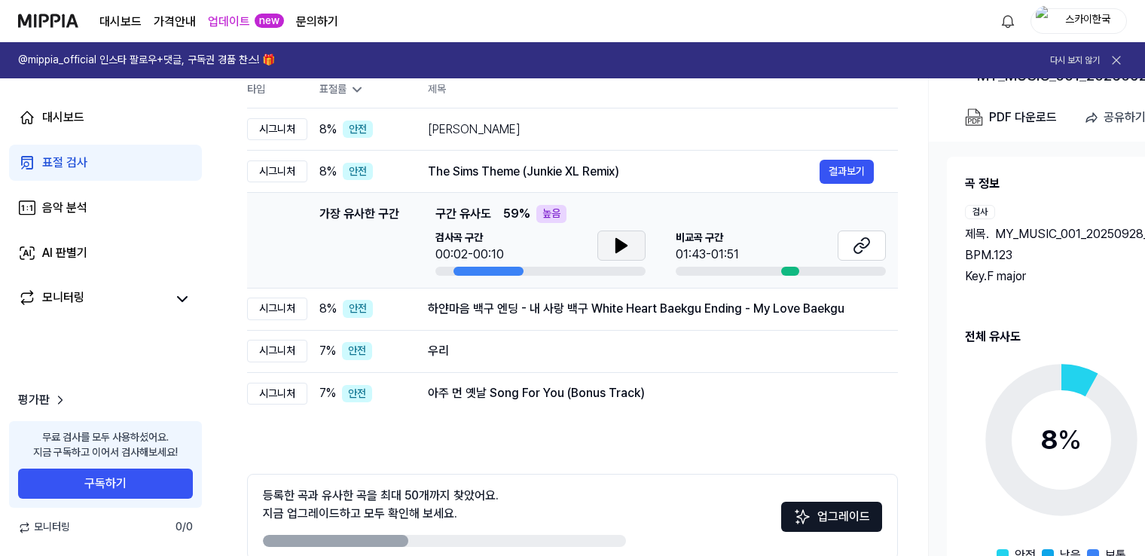
click at [623, 242] on icon at bounding box center [621, 246] width 11 height 14
click at [625, 237] on icon at bounding box center [621, 245] width 18 height 18
click at [485, 387] on div "아주 먼 옛날 Song For You (Bonus Track)" at bounding box center [624, 393] width 392 height 18
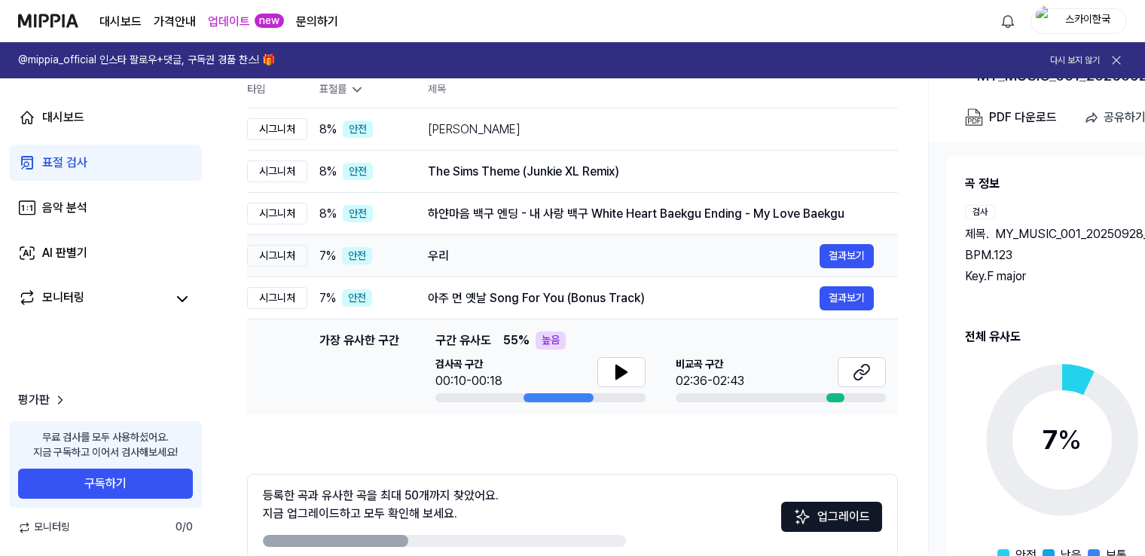
click at [536, 261] on div "우리" at bounding box center [624, 256] width 392 height 18
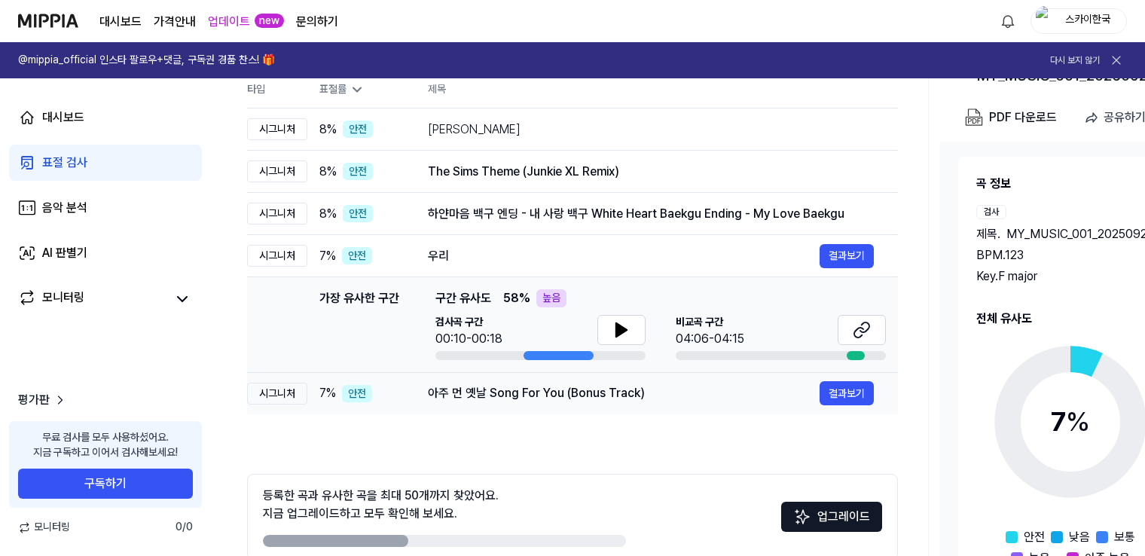
click at [509, 391] on div "아주 먼 옛날 Song For You (Bonus Track)" at bounding box center [624, 393] width 392 height 18
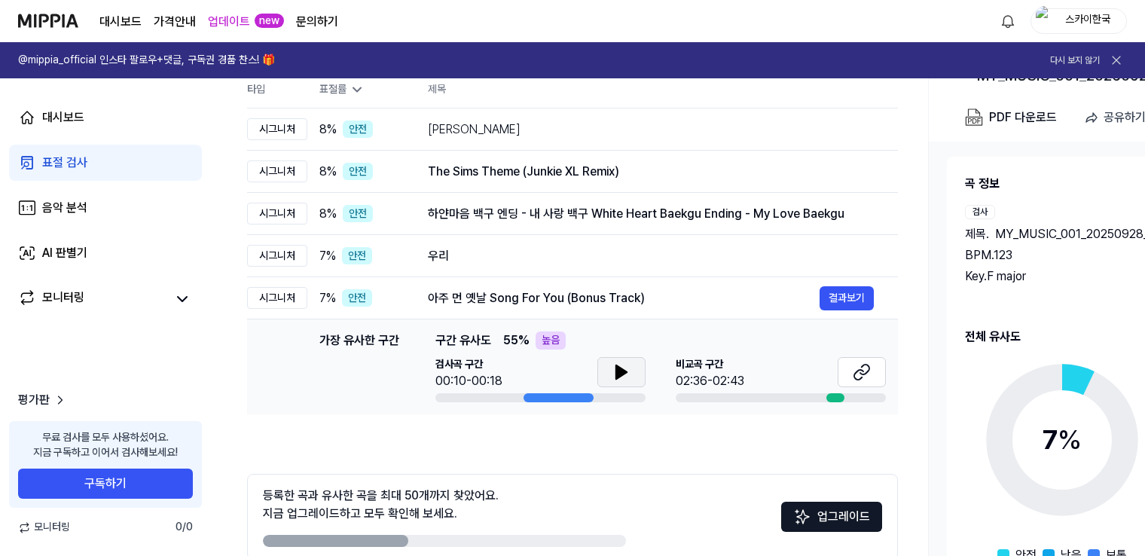
click at [631, 368] on button at bounding box center [621, 372] width 48 height 30
click at [847, 377] on button at bounding box center [861, 372] width 48 height 30
click at [546, 222] on div "하얀마음 백구 엔딩 - 내 사랑 백구 White Heart Baekgu Ending - My Love Baekgu 결과보기" at bounding box center [651, 214] width 446 height 24
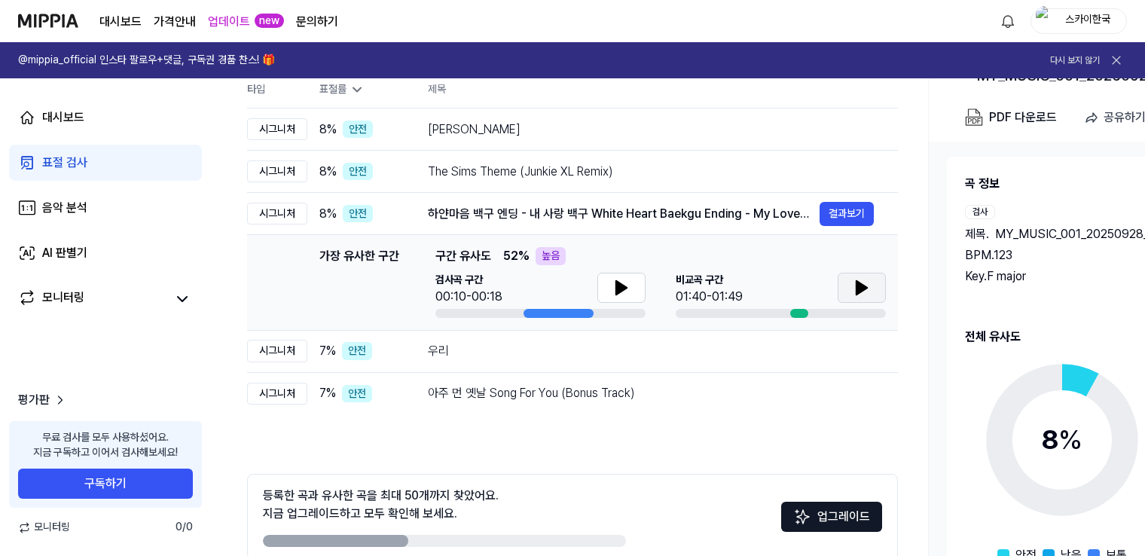
click at [849, 285] on button at bounding box center [861, 288] width 48 height 30
click at [852, 283] on icon at bounding box center [861, 288] width 18 height 18
click at [645, 174] on div "The Sims Theme (Junkie XL Remix)" at bounding box center [624, 172] width 392 height 18
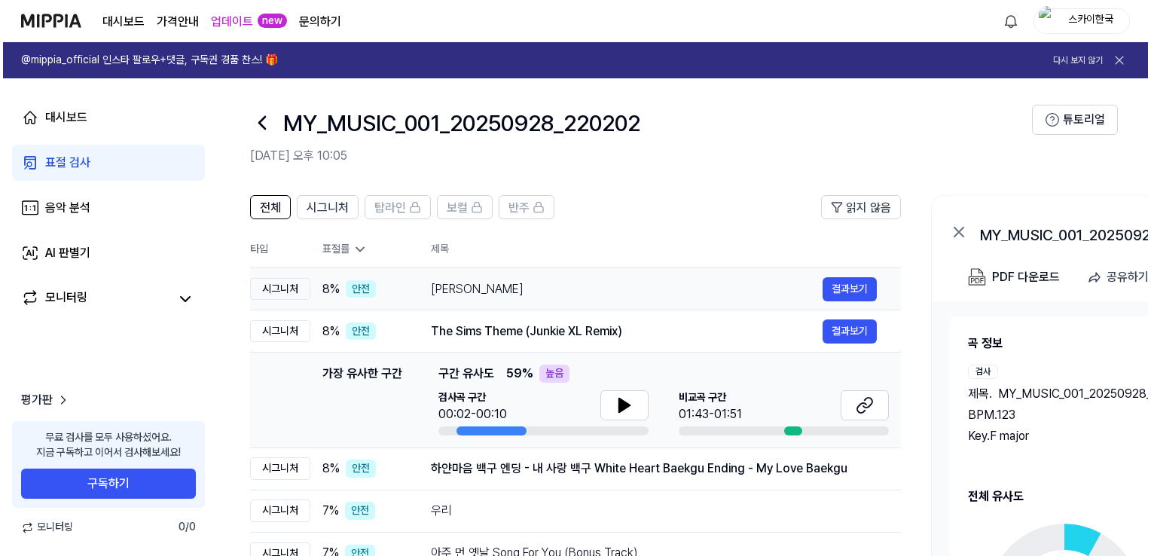
scroll to position [0, 0]
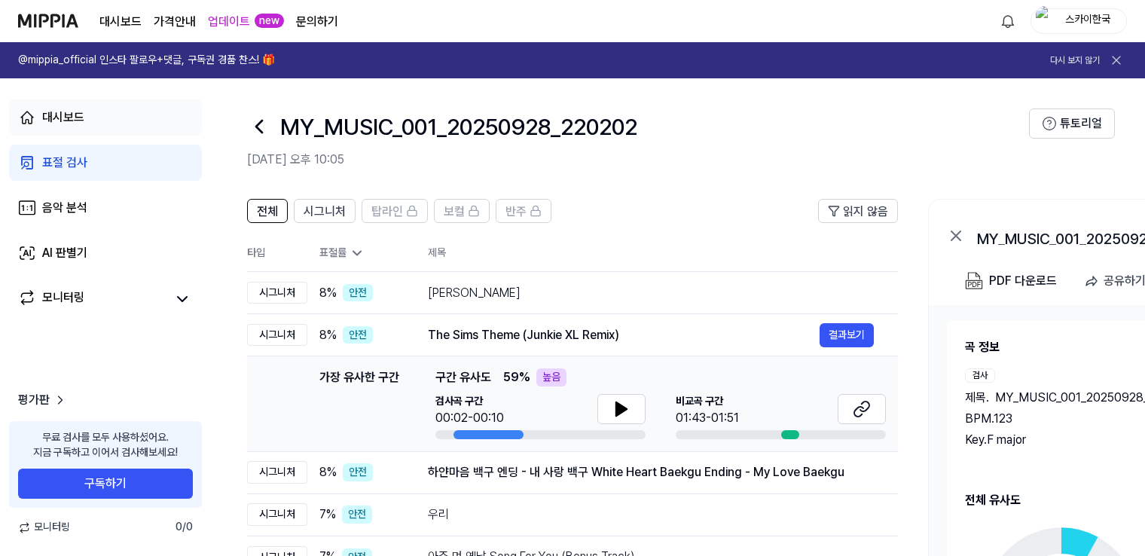
click at [87, 122] on link "대시보드" at bounding box center [105, 117] width 193 height 36
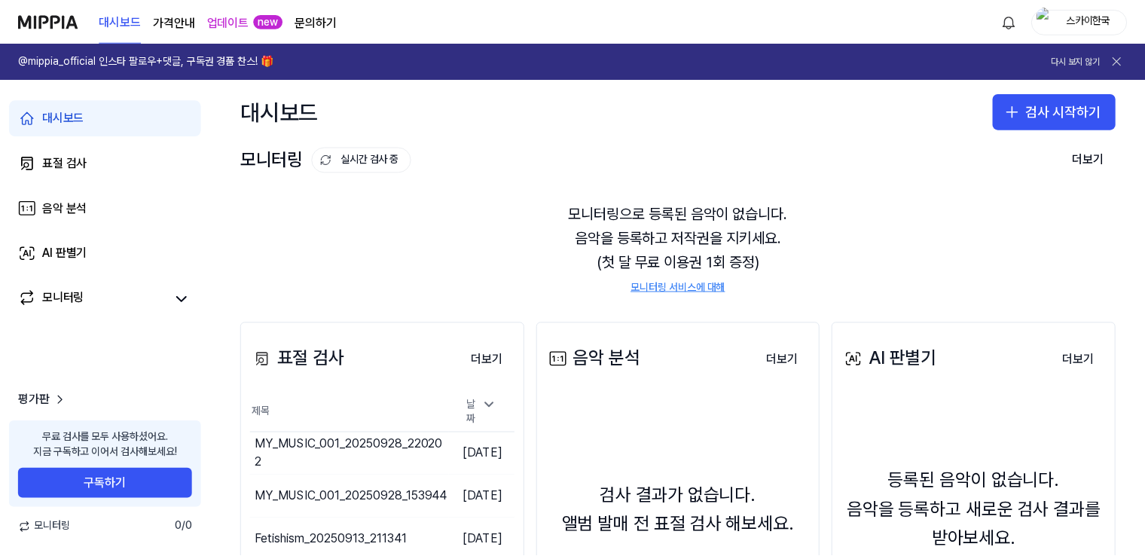
scroll to position [193, 0]
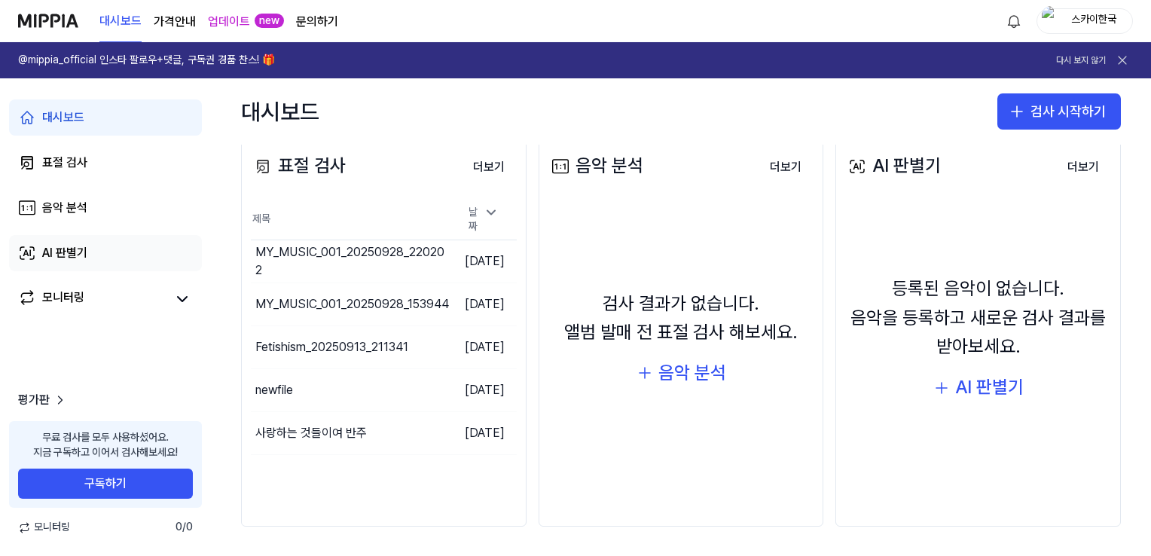
click at [65, 254] on div "AI 판별기" at bounding box center [64, 253] width 45 height 18
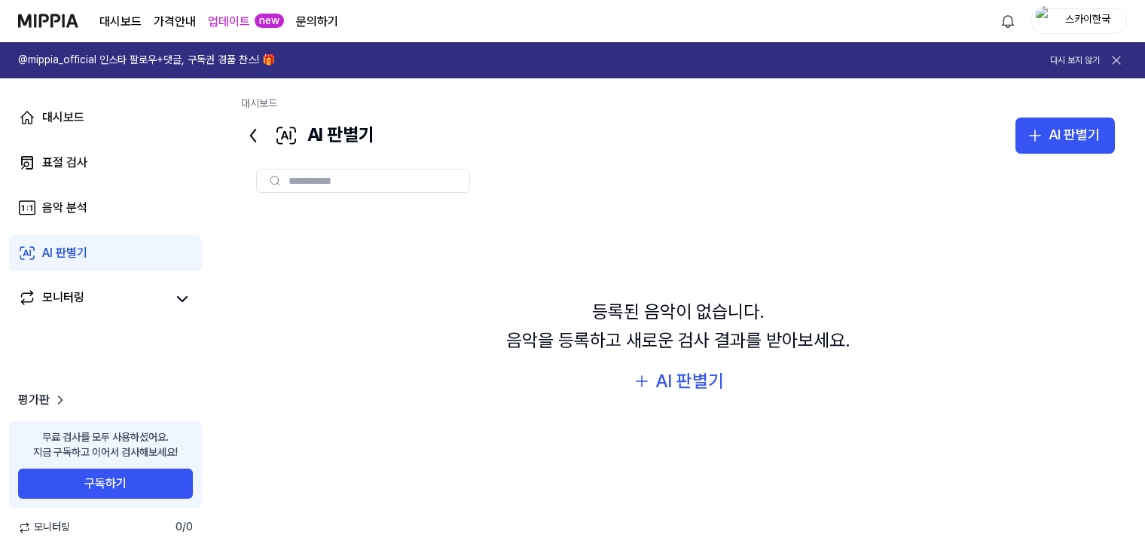
click at [347, 181] on input "text" at bounding box center [374, 181] width 172 height 14
type input "****"
click at [407, 182] on input "****" at bounding box center [364, 181] width 155 height 14
click at [276, 177] on icon at bounding box center [275, 181] width 12 height 12
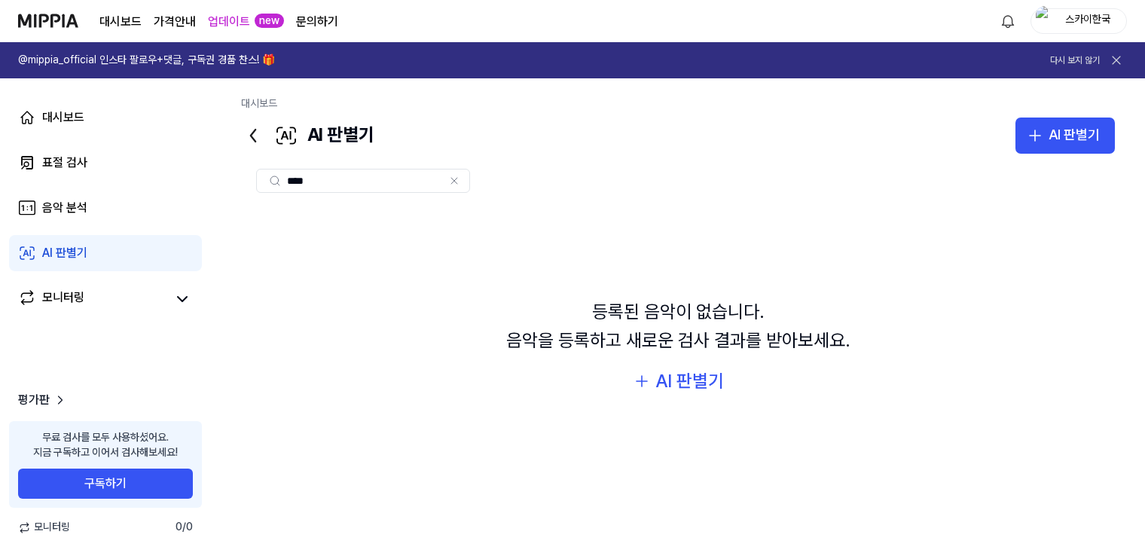
click at [276, 177] on icon at bounding box center [275, 181] width 12 height 12
click at [276, 176] on icon at bounding box center [275, 181] width 12 height 12
click at [450, 184] on icon at bounding box center [454, 181] width 12 height 12
click at [396, 182] on input "text" at bounding box center [374, 181] width 172 height 14
type input "**"
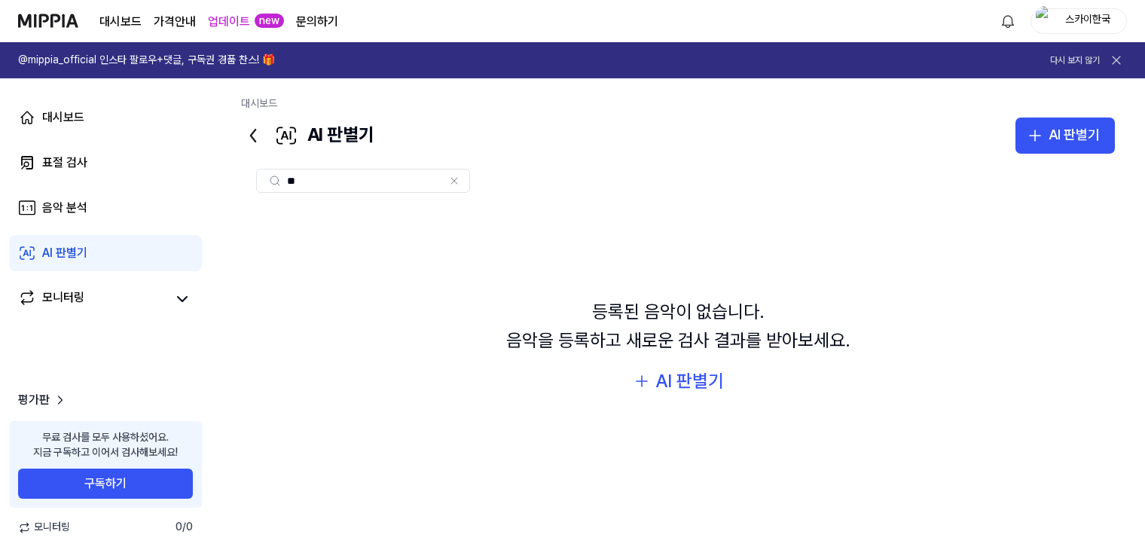
click at [455, 181] on icon at bounding box center [454, 181] width 6 height 6
click at [109, 112] on link "대시보드" at bounding box center [105, 117] width 193 height 36
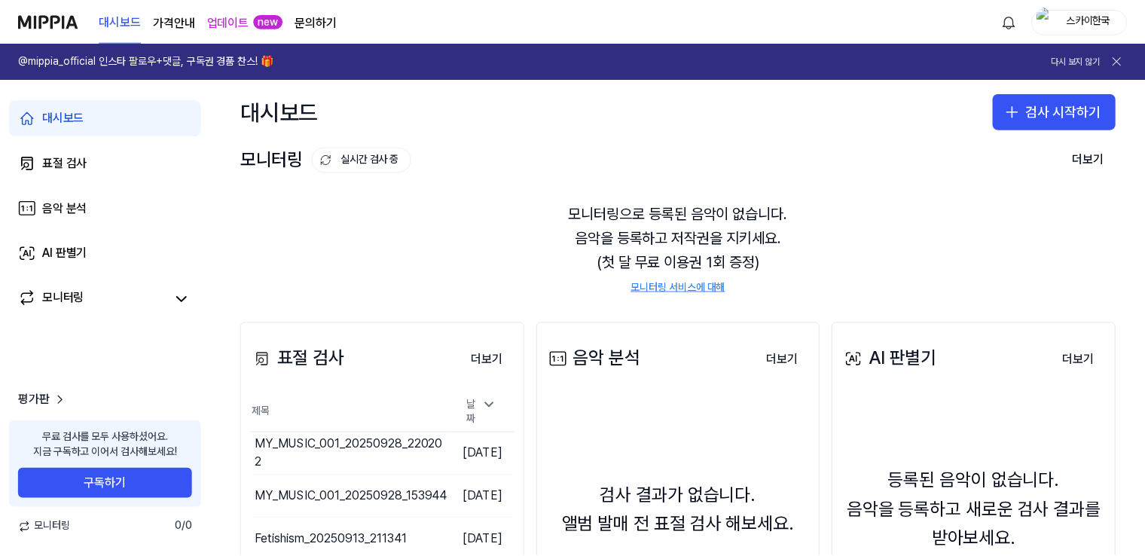
scroll to position [193, 0]
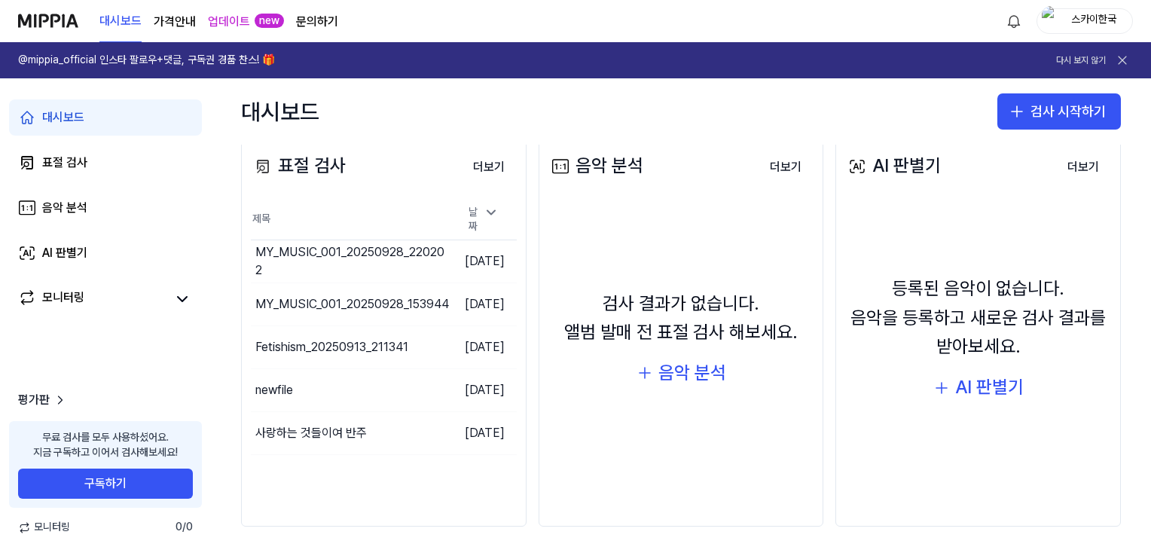
click at [316, 18] on link "문의하기" at bounding box center [317, 22] width 42 height 18
